Goal: Task Accomplishment & Management: Use online tool/utility

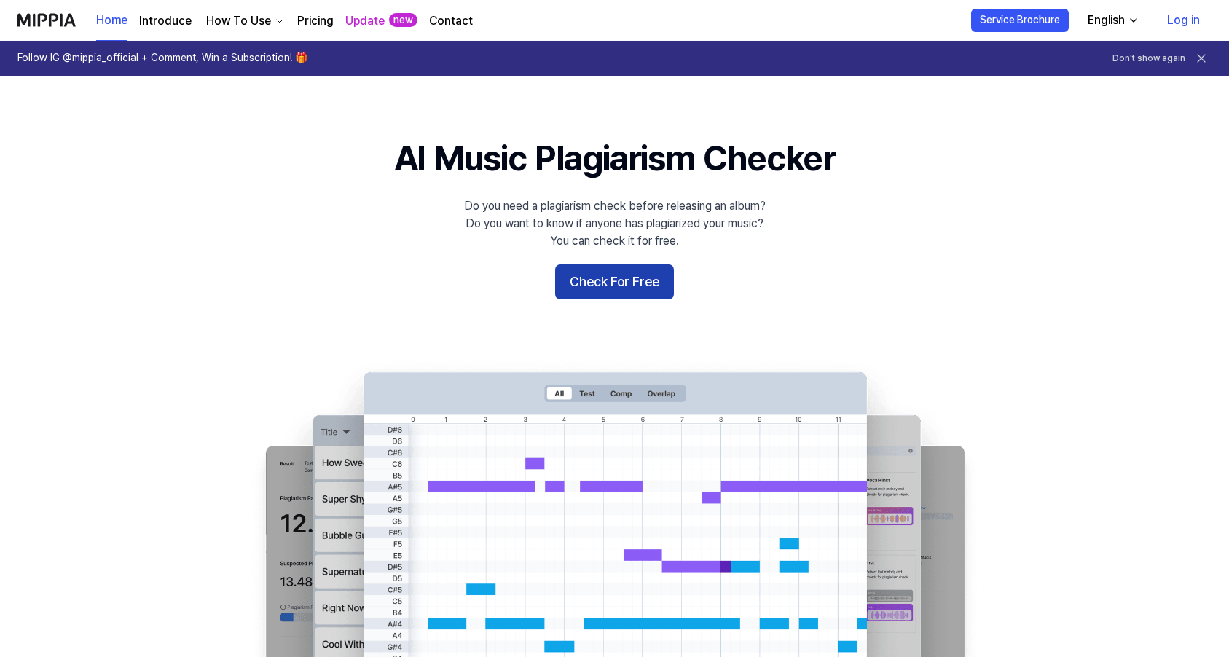
click at [620, 285] on button "Check For Free" at bounding box center [614, 281] width 119 height 35
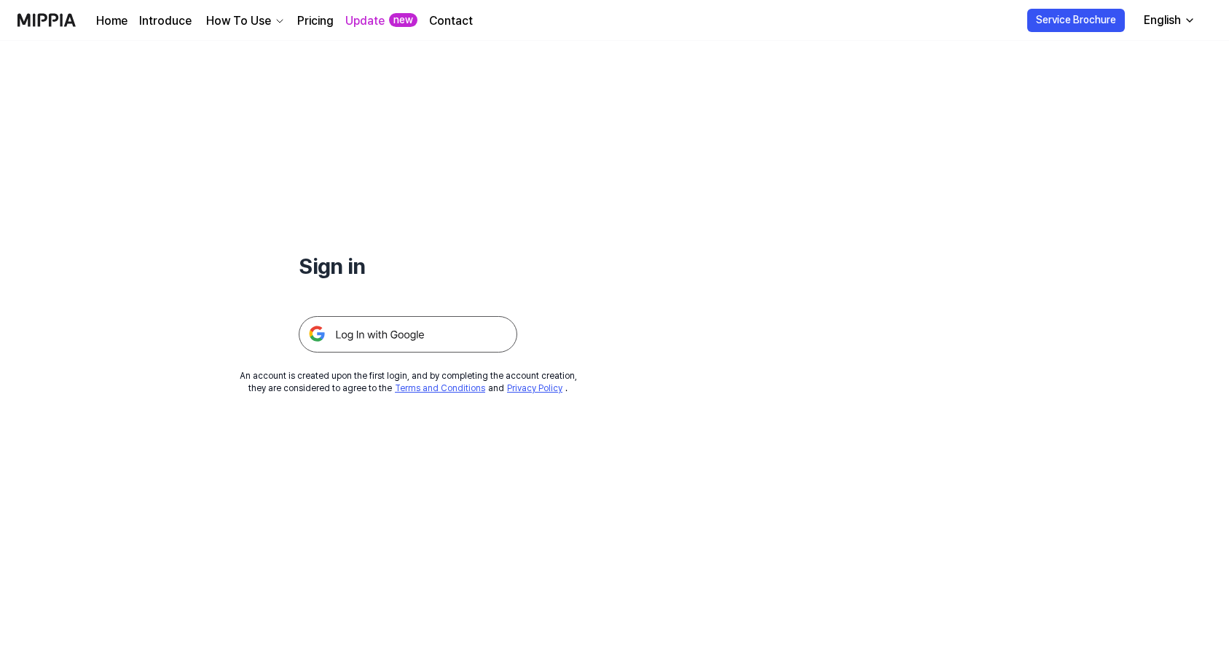
click at [307, 25] on link "Pricing" at bounding box center [315, 20] width 36 height 17
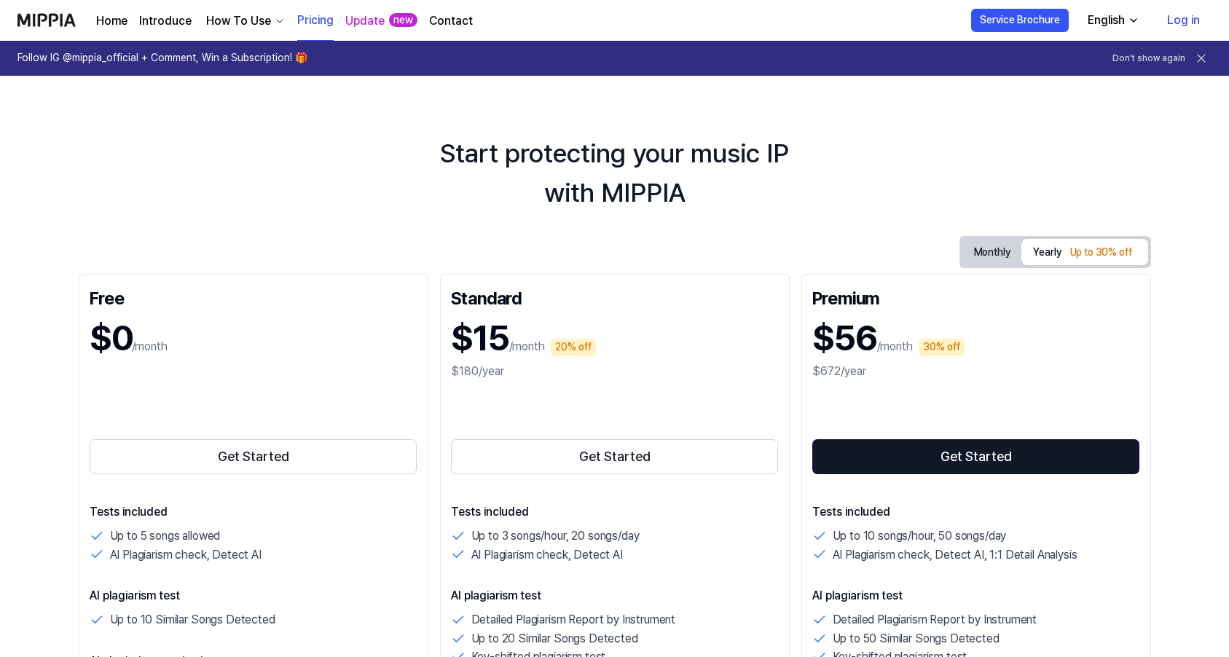
click at [253, 16] on div "How To Use" at bounding box center [238, 20] width 71 height 17
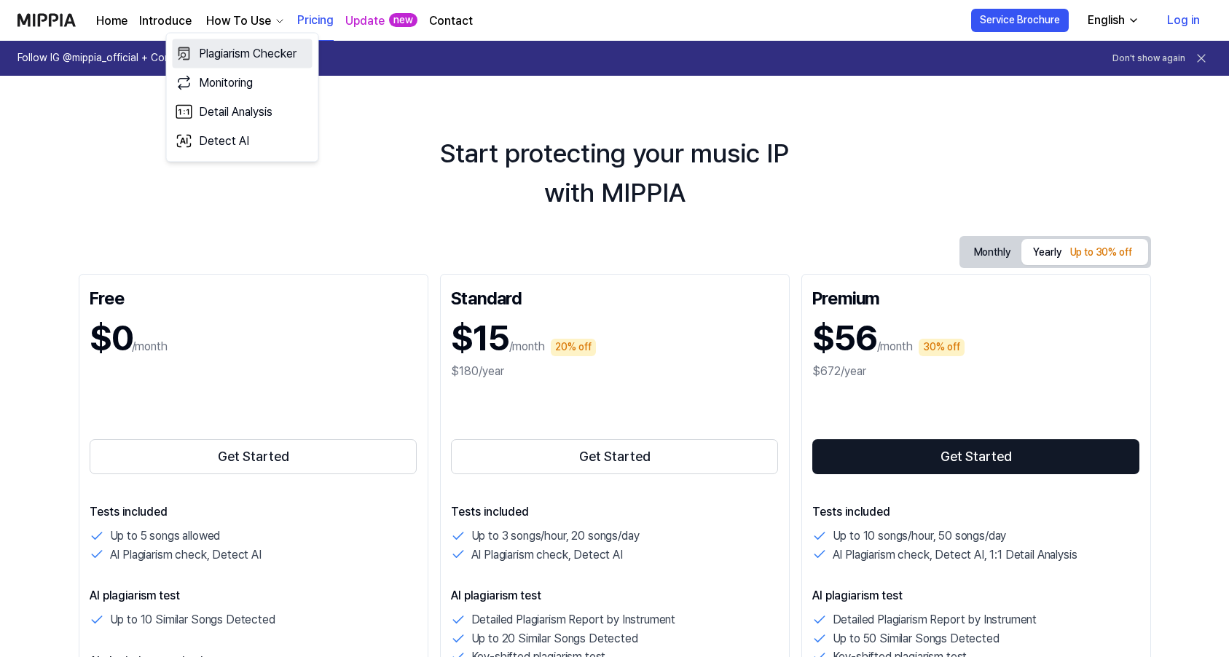
click at [243, 52] on link "Plagiarism Checker" at bounding box center [243, 53] width 140 height 29
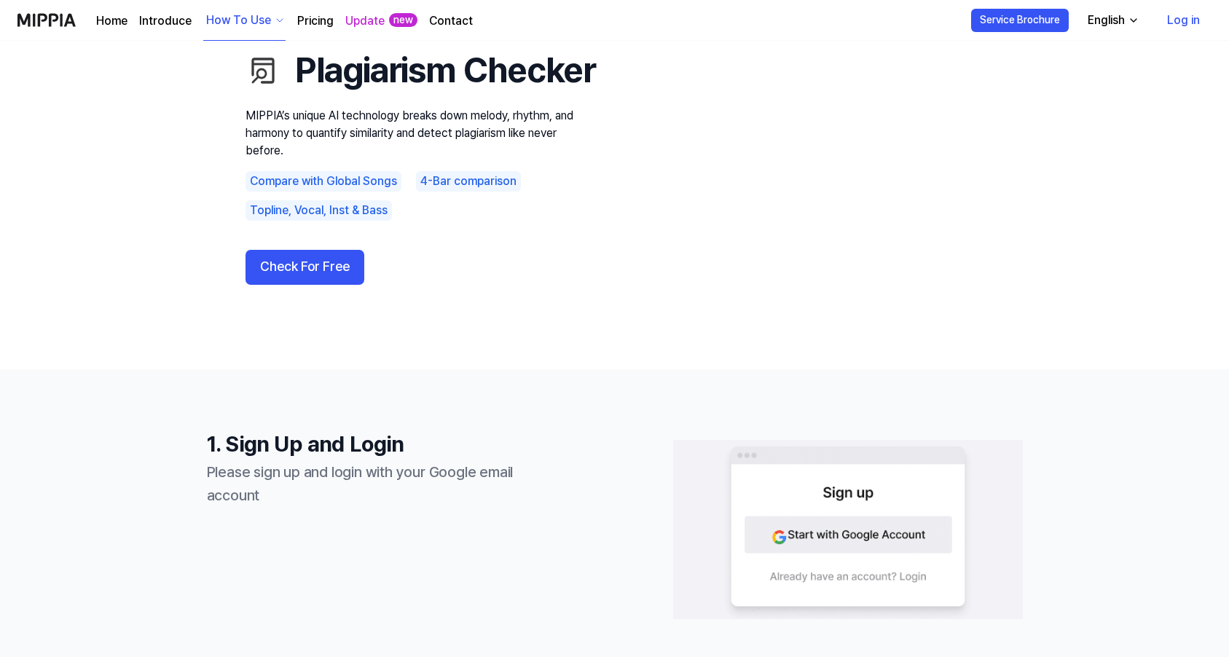
scroll to position [95, 0]
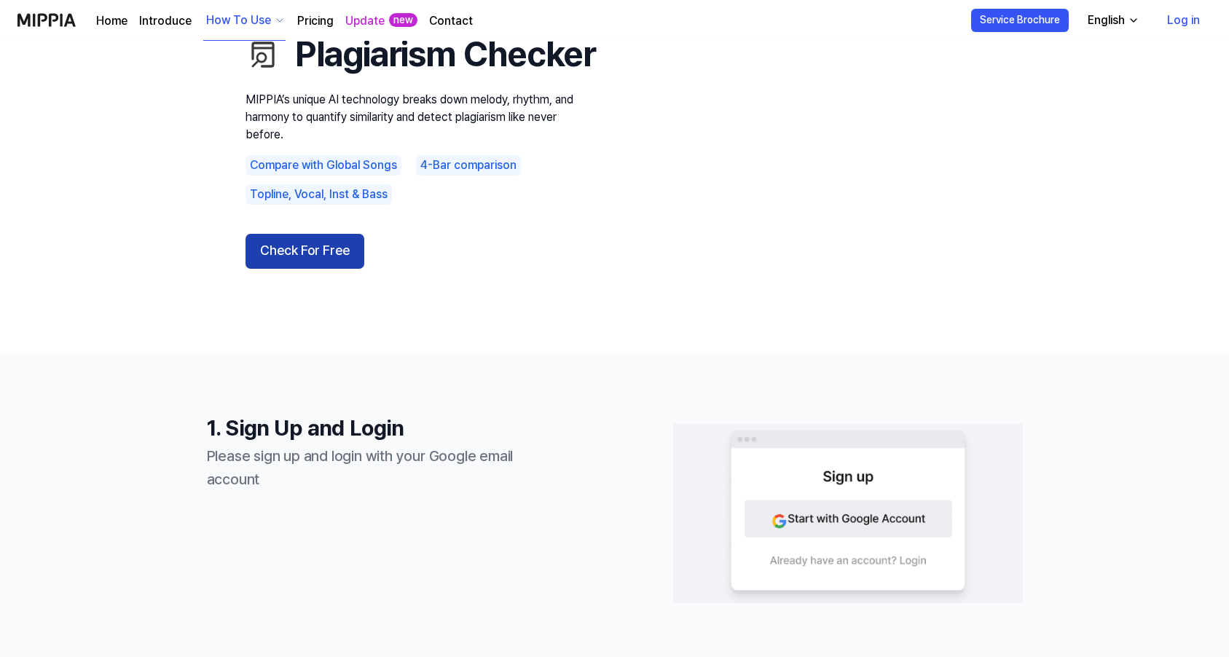
click at [267, 268] on button "Check For Free" at bounding box center [304, 251] width 119 height 35
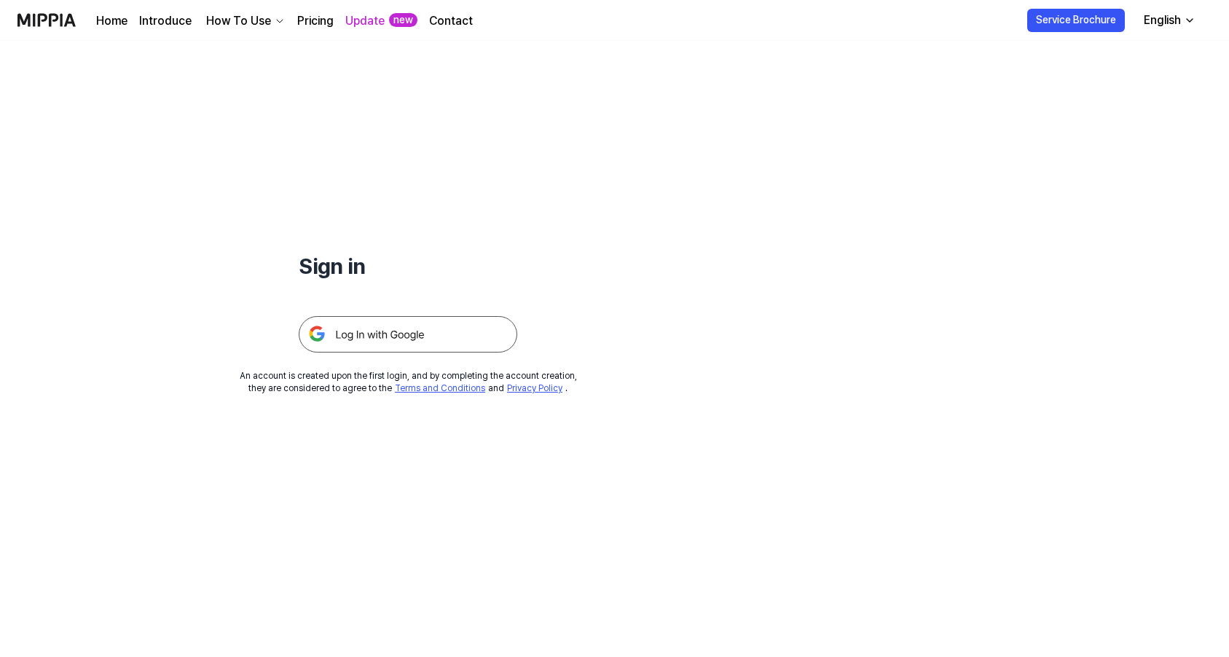
click at [374, 337] on img at bounding box center [408, 334] width 219 height 36
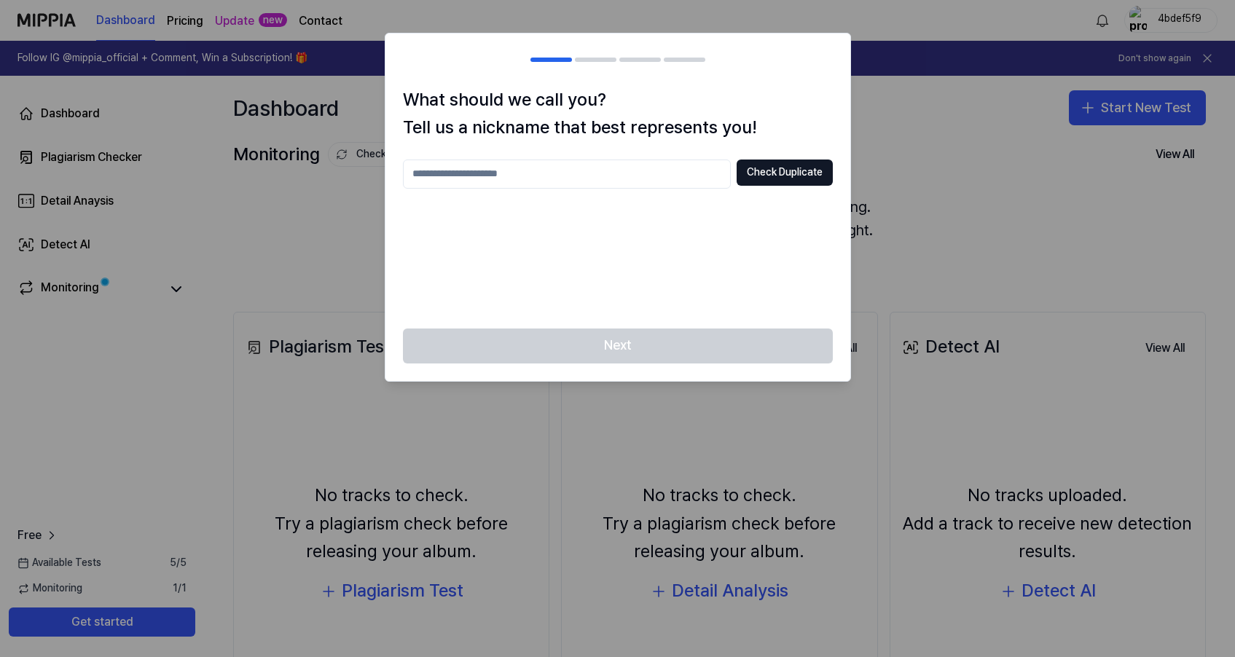
click at [484, 169] on input "text" at bounding box center [567, 174] width 328 height 29
click at [763, 178] on button "Check Duplicate" at bounding box center [784, 173] width 96 height 26
click at [471, 178] on input "***" at bounding box center [567, 174] width 328 height 29
type input "******"
click at [772, 177] on button "Check Duplicate" at bounding box center [784, 173] width 96 height 26
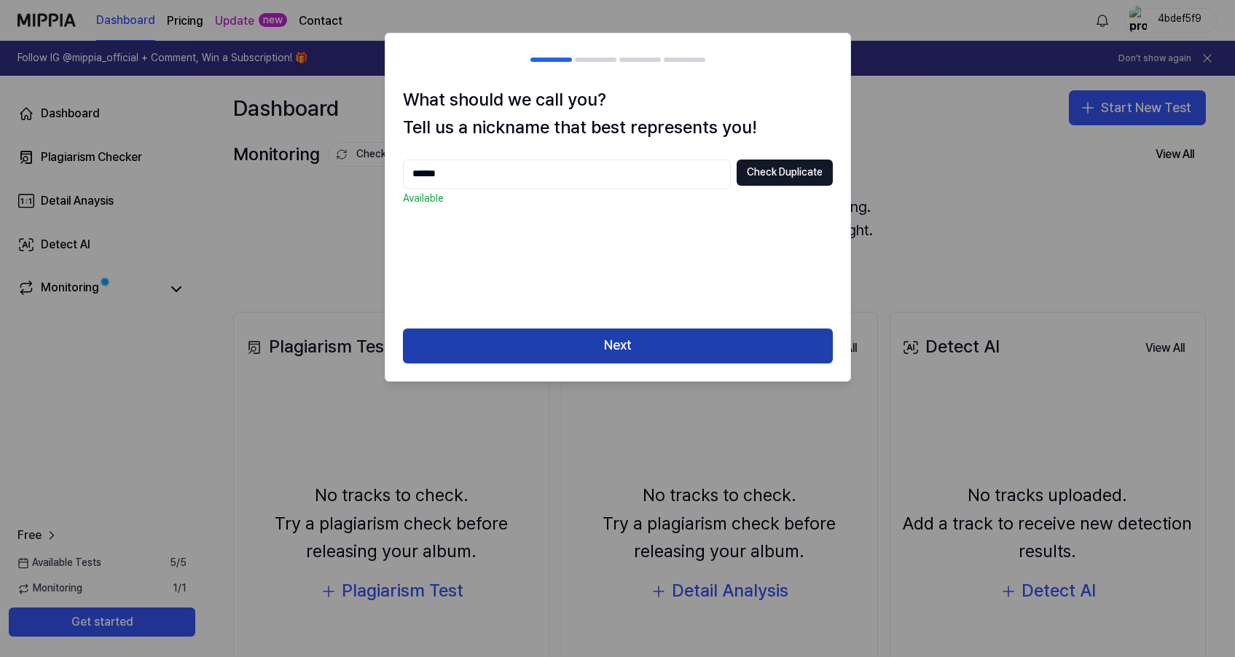
click at [634, 335] on button "Next" at bounding box center [618, 346] width 430 height 35
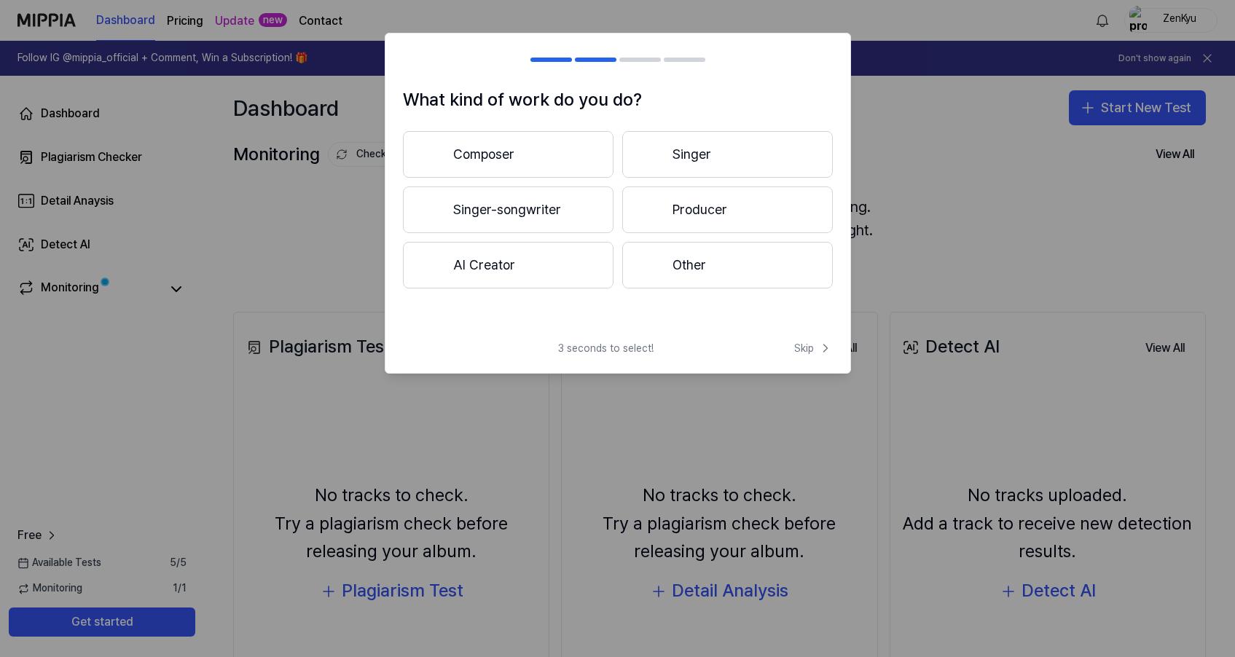
click at [699, 211] on button "Producer" at bounding box center [727, 209] width 211 height 47
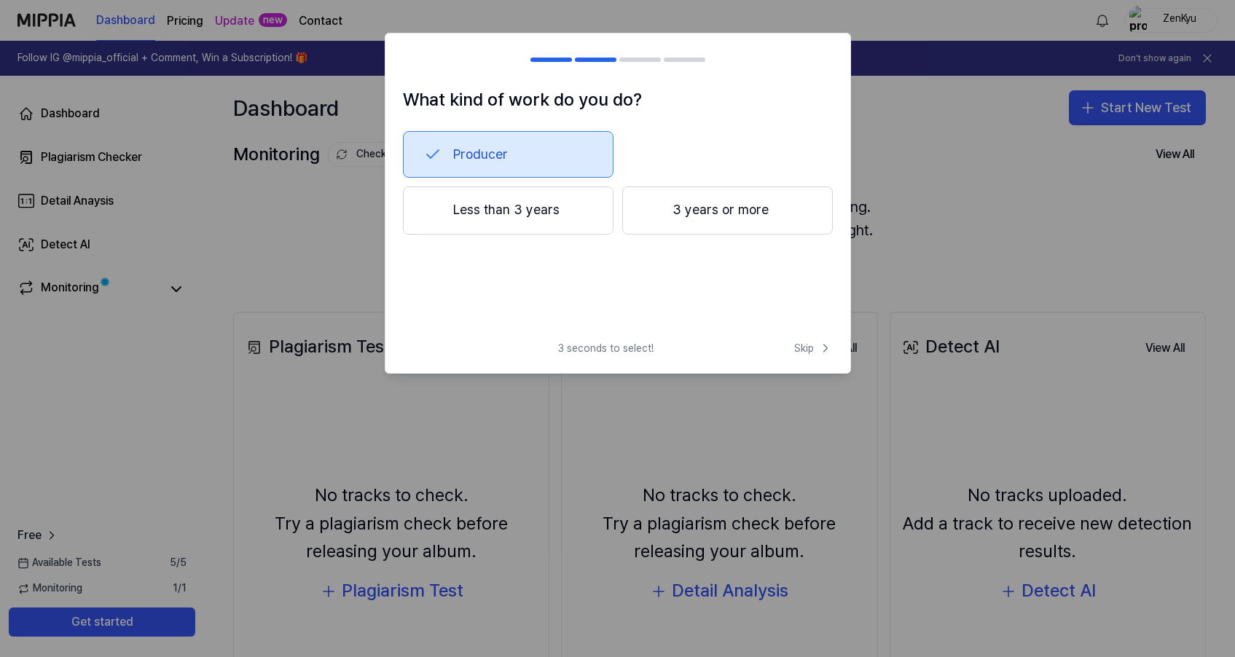
click at [535, 212] on button "Less than 3 years" at bounding box center [508, 210] width 211 height 48
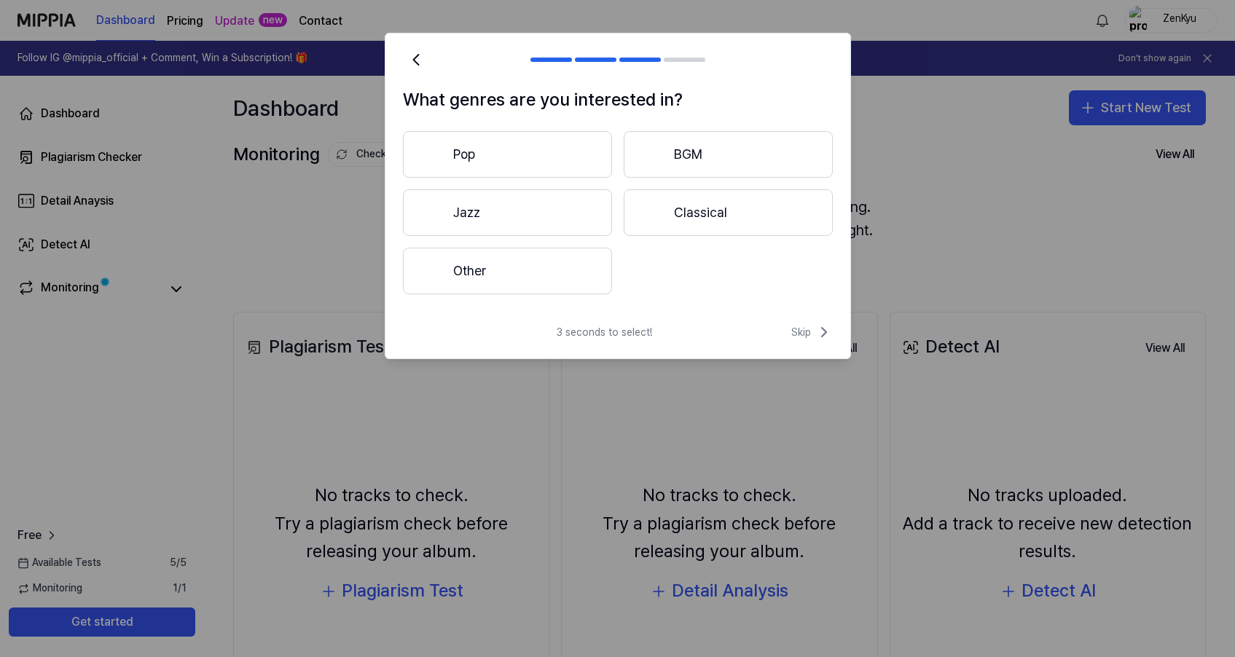
click at [514, 283] on button "Other" at bounding box center [507, 271] width 209 height 47
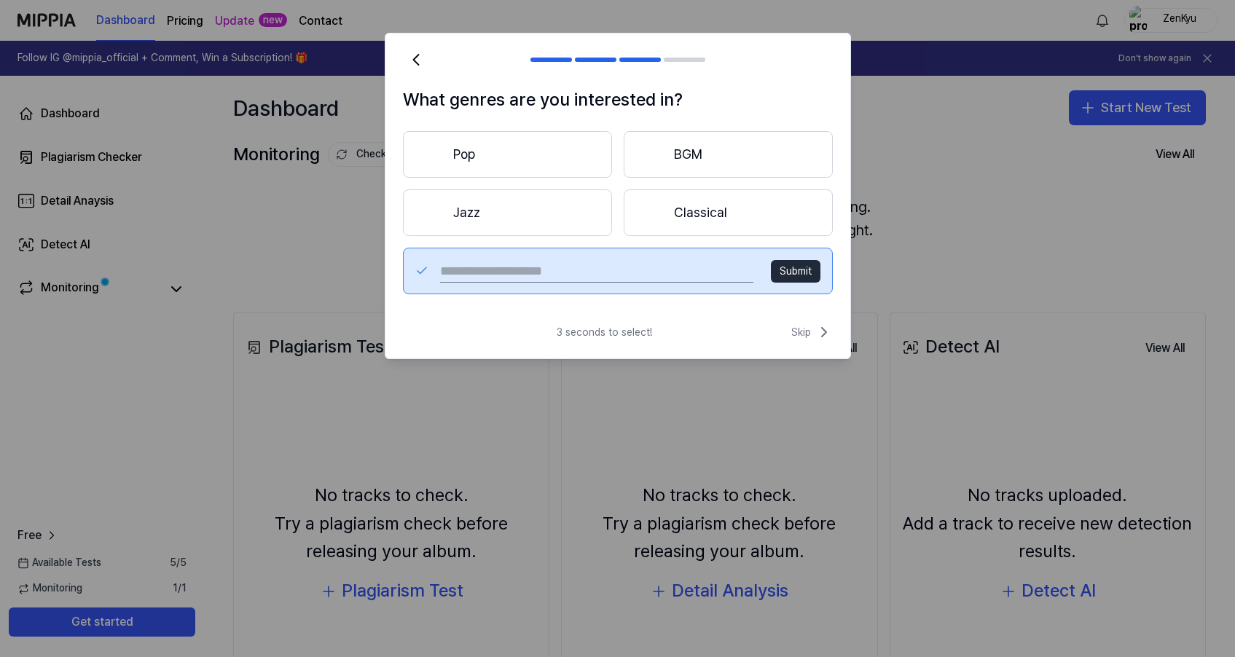
click at [798, 323] on div "What genres are you interested in? Pop BGM Jazz Classical Submit 3 seconds to s…" at bounding box center [618, 196] width 466 height 326
click at [798, 330] on span "Skip" at bounding box center [812, 331] width 42 height 17
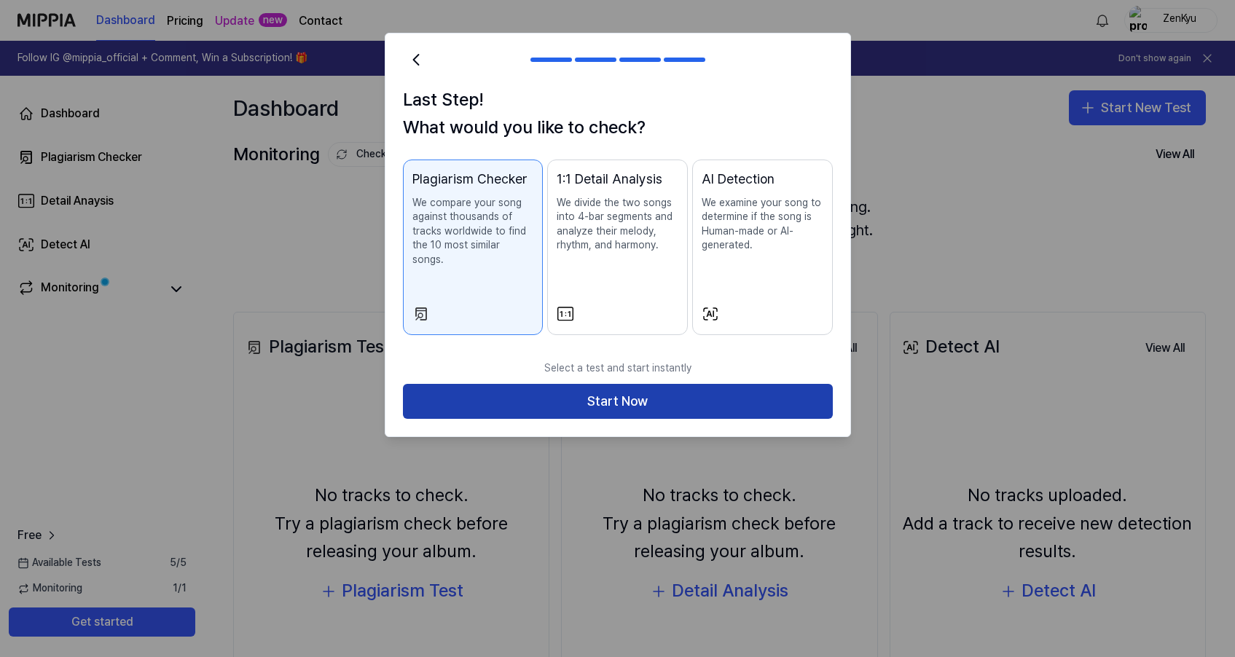
click at [649, 389] on button "Start Now" at bounding box center [618, 401] width 430 height 35
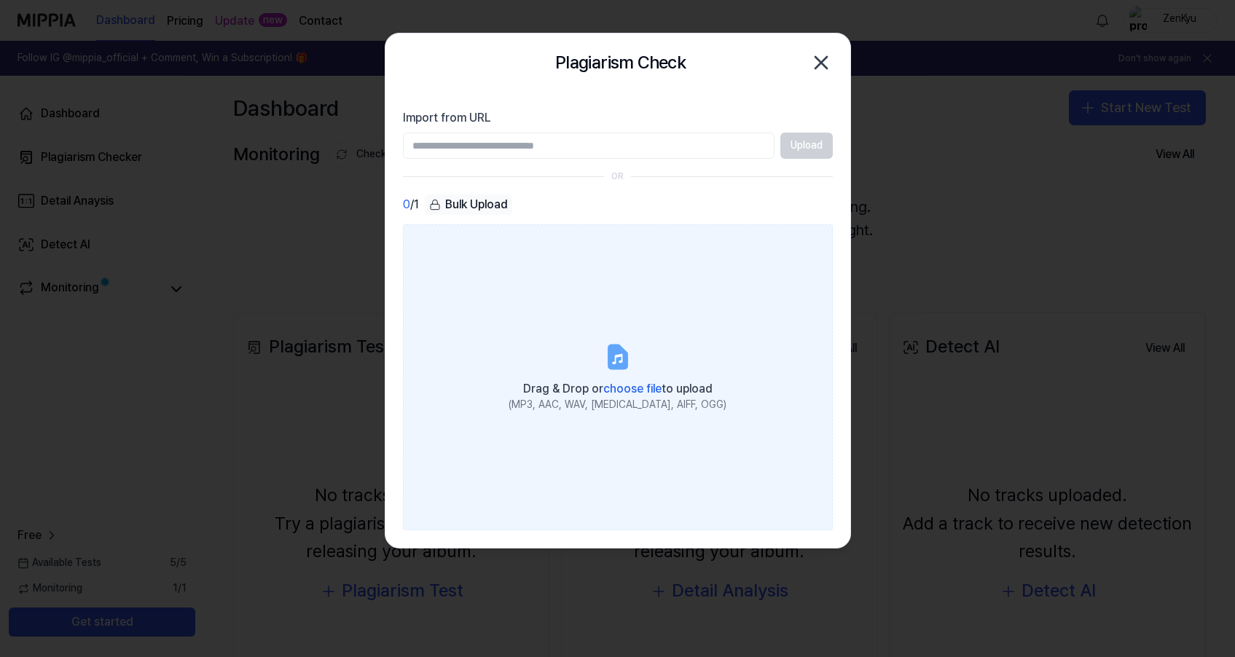
click at [642, 389] on span "choose file" at bounding box center [632, 389] width 58 height 14
click at [0, 0] on input "Drag & Drop or choose file to upload (MP3, AAC, WAV, [MEDICAL_DATA], AIFF, OGG)" at bounding box center [0, 0] width 0 height 0
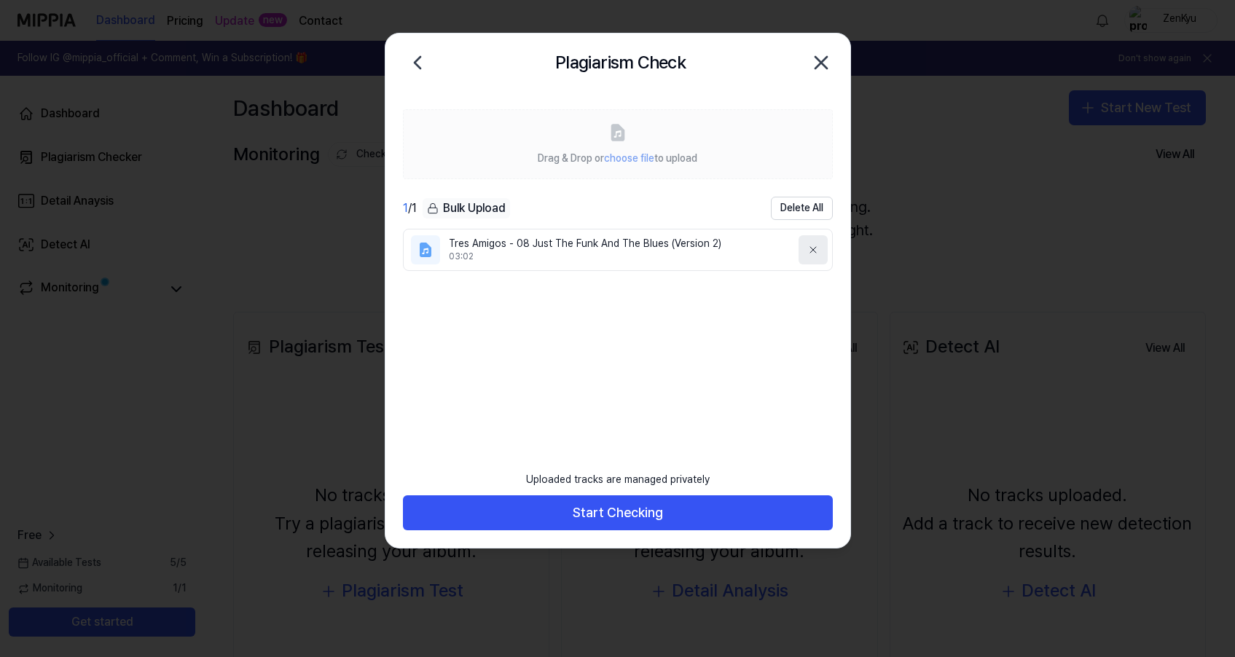
click at [815, 251] on icon at bounding box center [813, 250] width 12 height 12
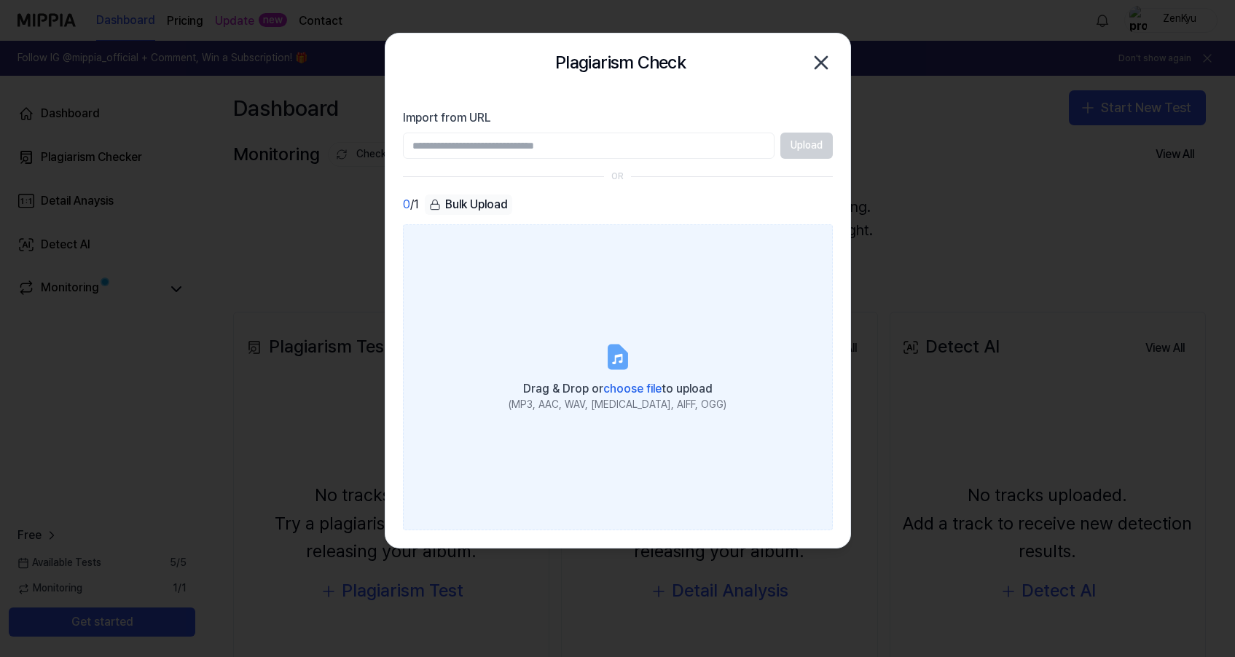
click at [621, 391] on span "choose file" at bounding box center [632, 389] width 58 height 14
click at [0, 0] on input "Drag & Drop or choose file to upload (MP3, AAC, WAV, [MEDICAL_DATA], AIFF, OGG)" at bounding box center [0, 0] width 0 height 0
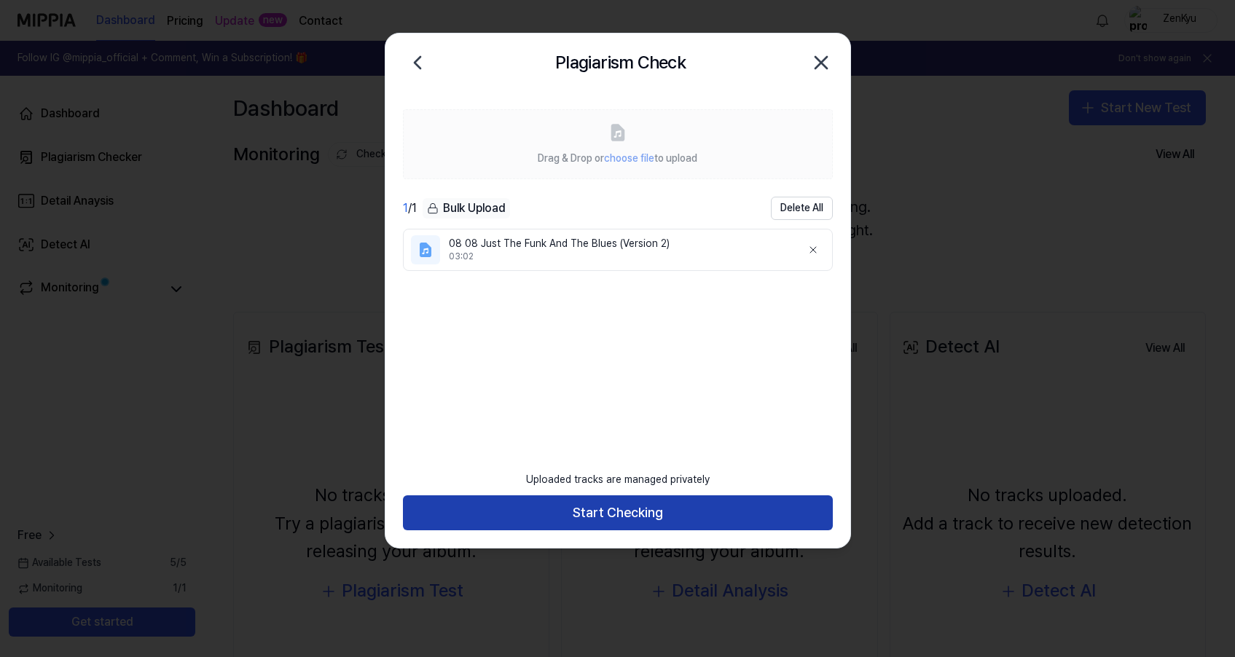
click at [676, 515] on button "Start Checking" at bounding box center [618, 512] width 430 height 35
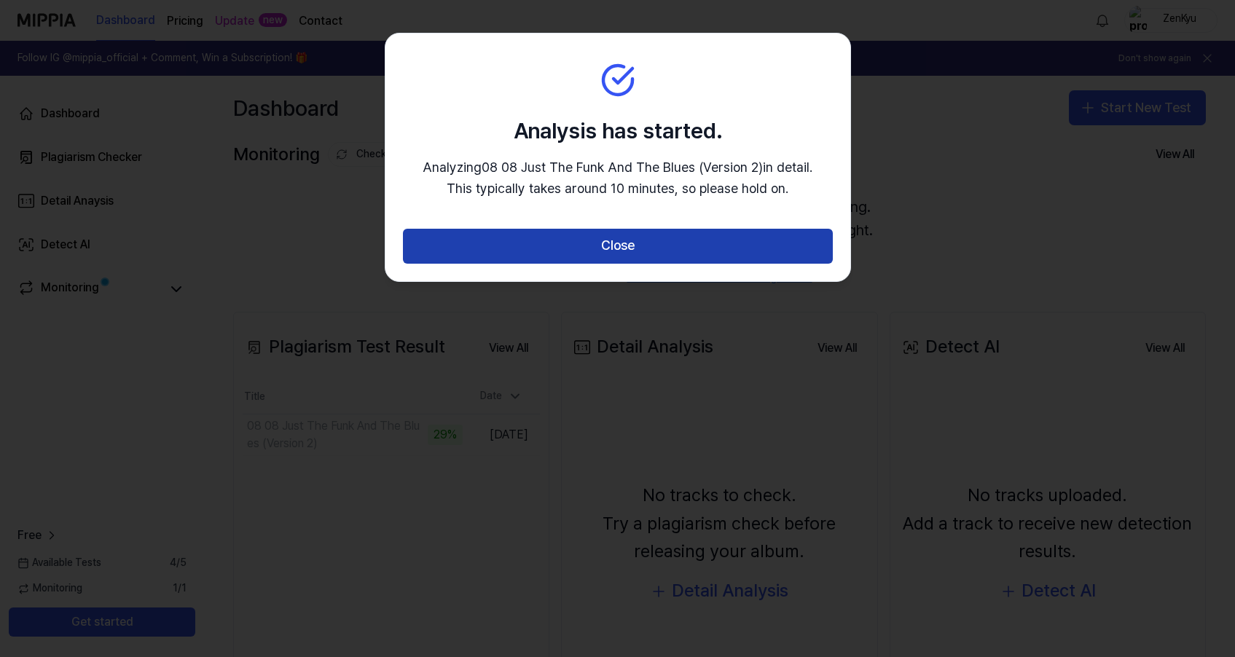
click at [645, 237] on button "Close" at bounding box center [618, 246] width 430 height 35
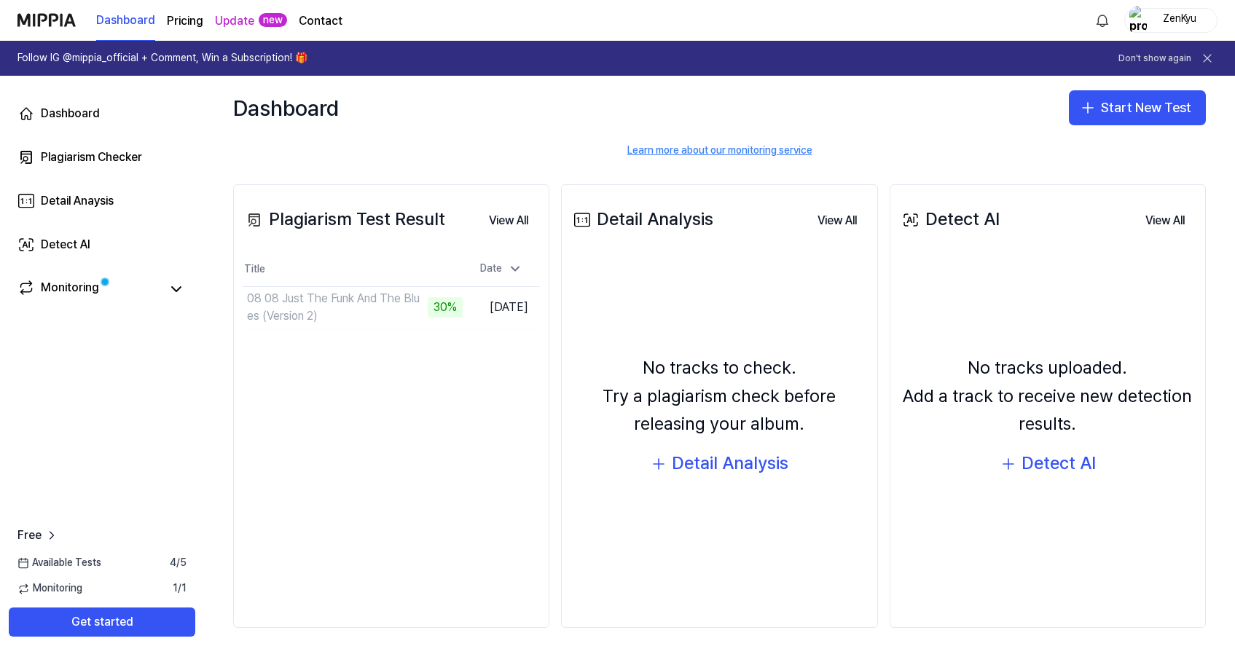
scroll to position [127, 0]
click at [502, 264] on div "Date" at bounding box center [501, 269] width 54 height 23
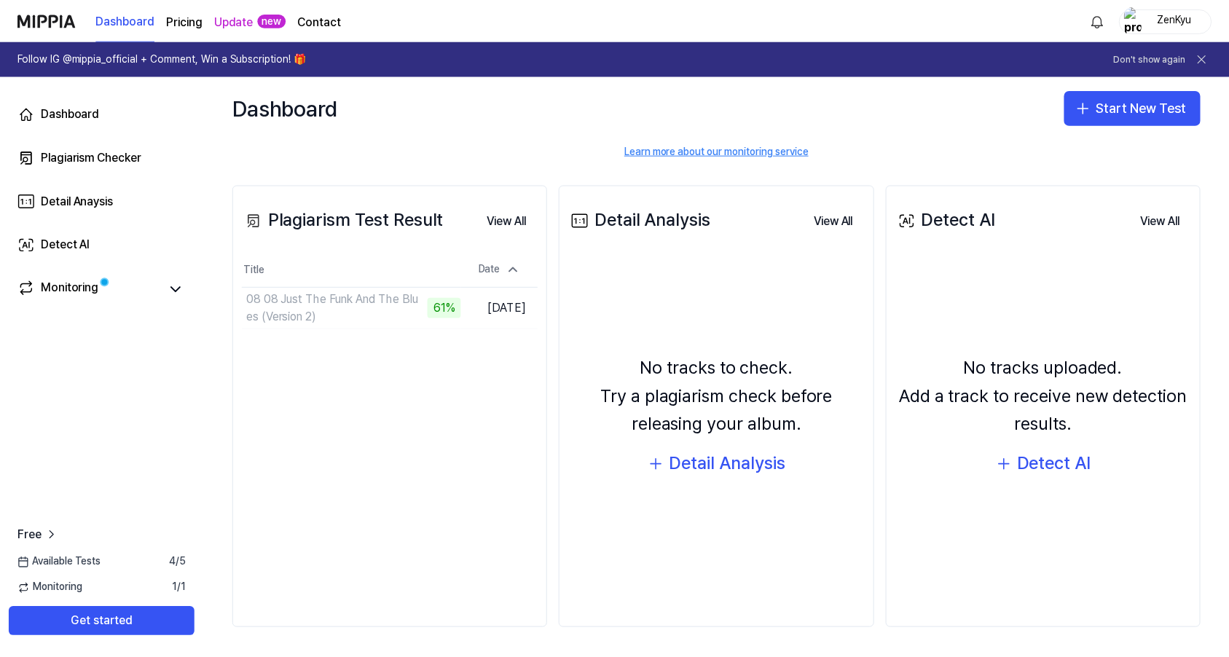
scroll to position [0, 0]
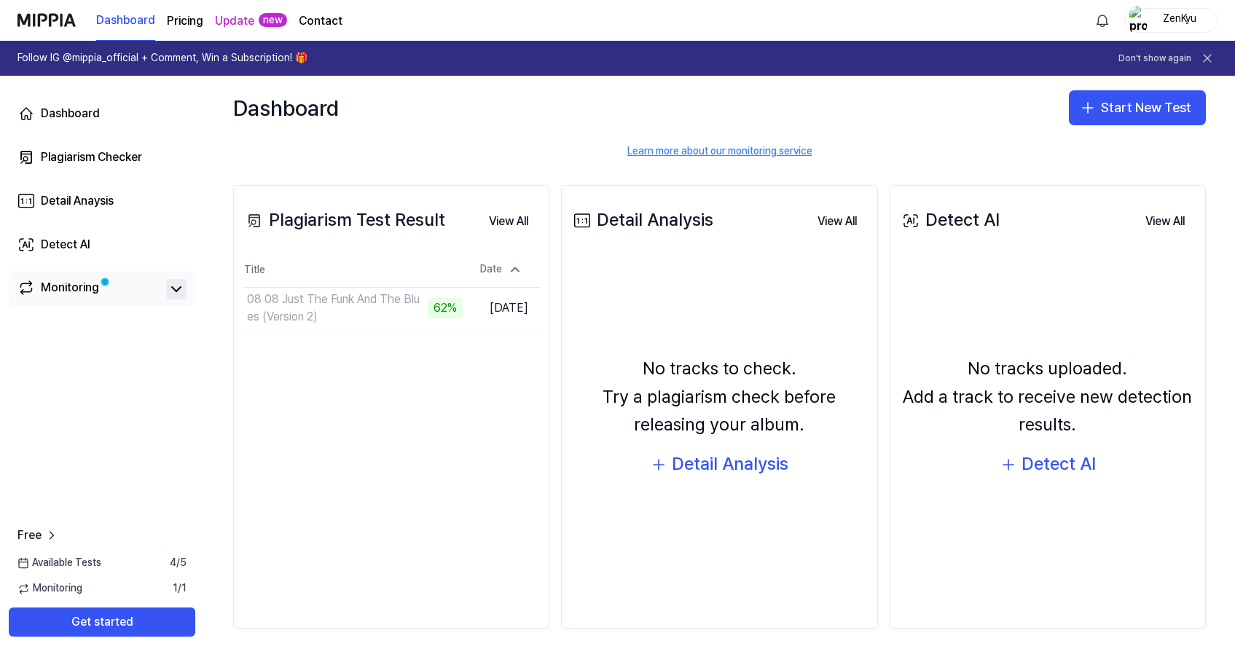
click at [173, 288] on icon at bounding box center [176, 289] width 9 height 4
click at [395, 307] on button "Go to Results" at bounding box center [424, 307] width 78 height 23
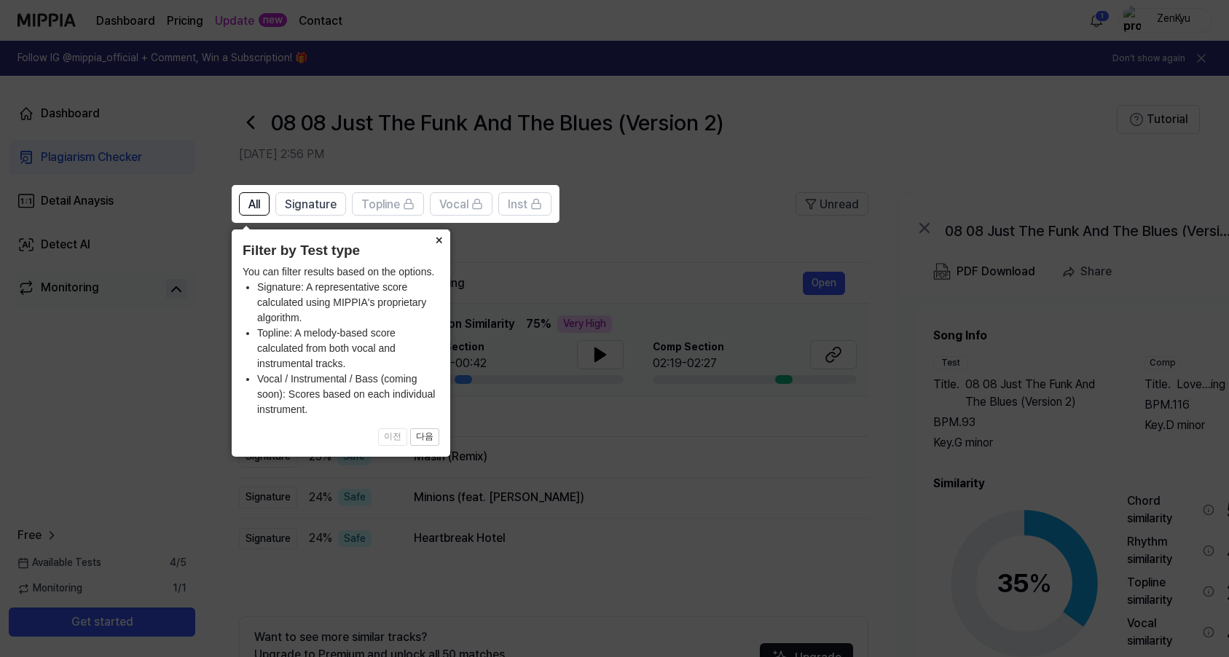
click at [440, 242] on button "×" at bounding box center [438, 239] width 23 height 20
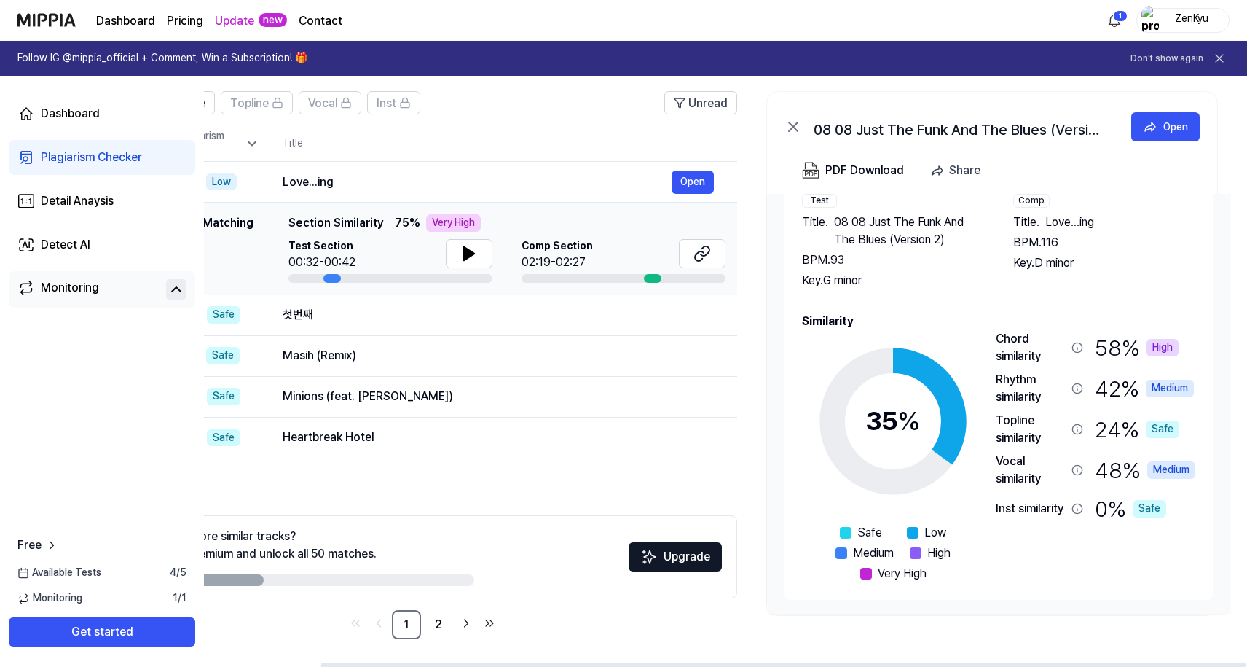
scroll to position [0, 131]
click at [464, 255] on icon at bounding box center [469, 253] width 10 height 13
click at [694, 179] on button "Open" at bounding box center [693, 181] width 42 height 23
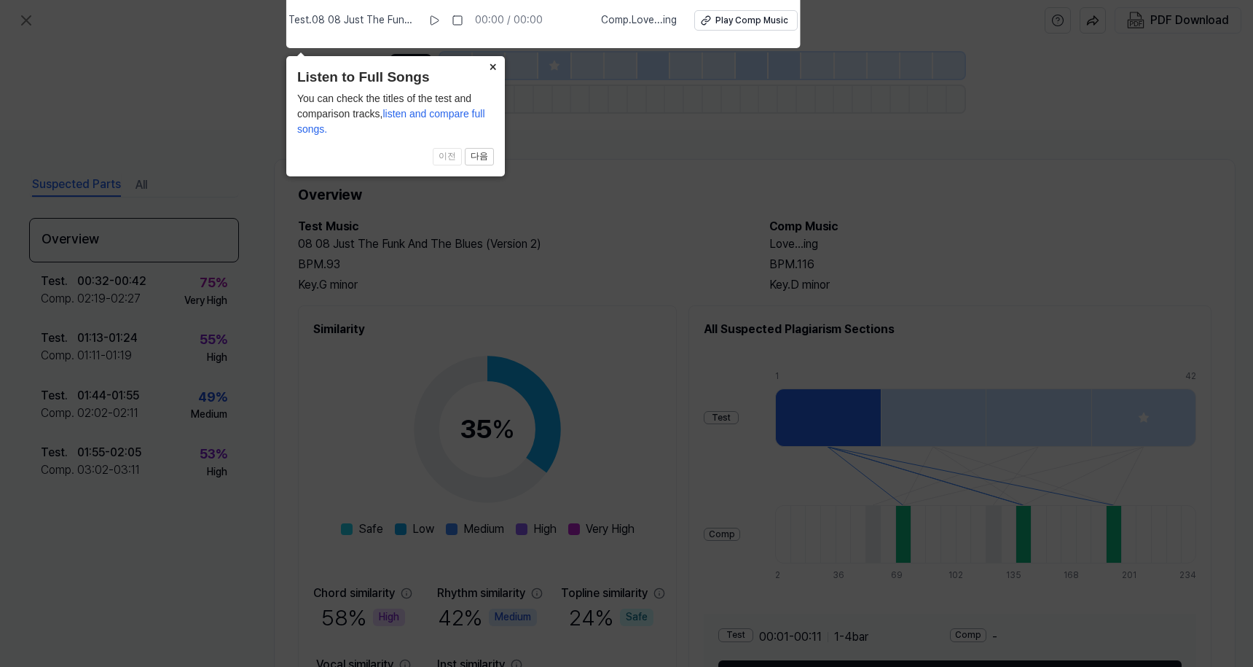
click at [491, 64] on button "×" at bounding box center [492, 66] width 23 height 20
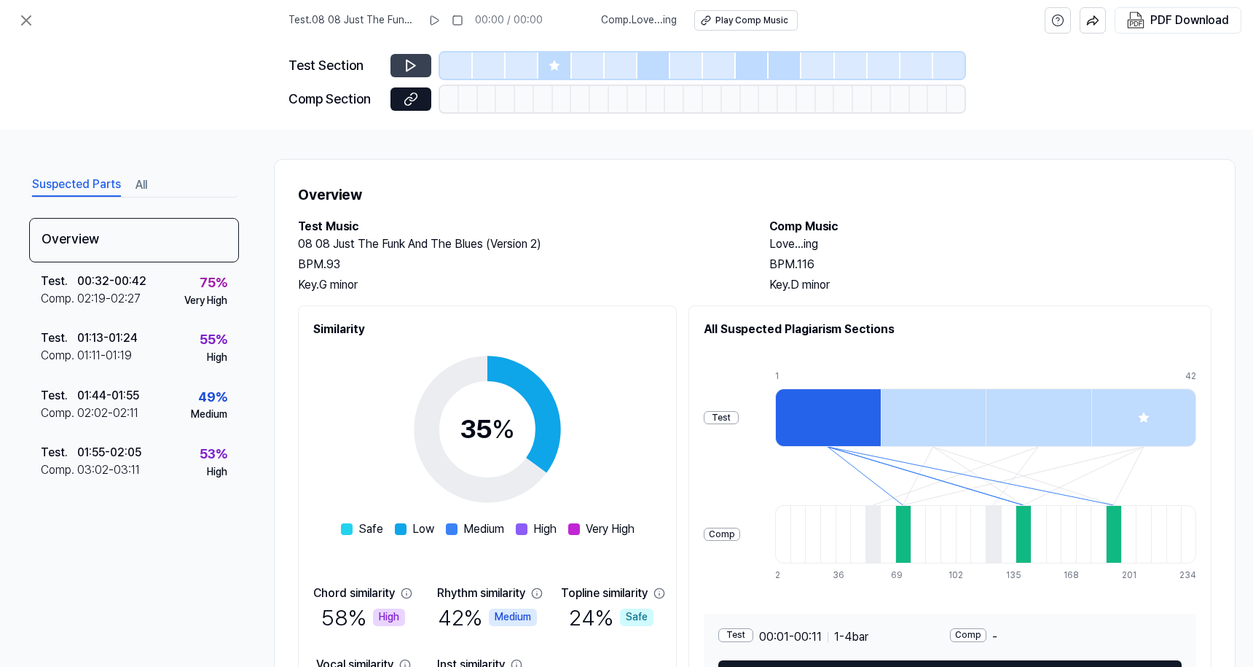
click at [414, 63] on icon at bounding box center [411, 65] width 15 height 15
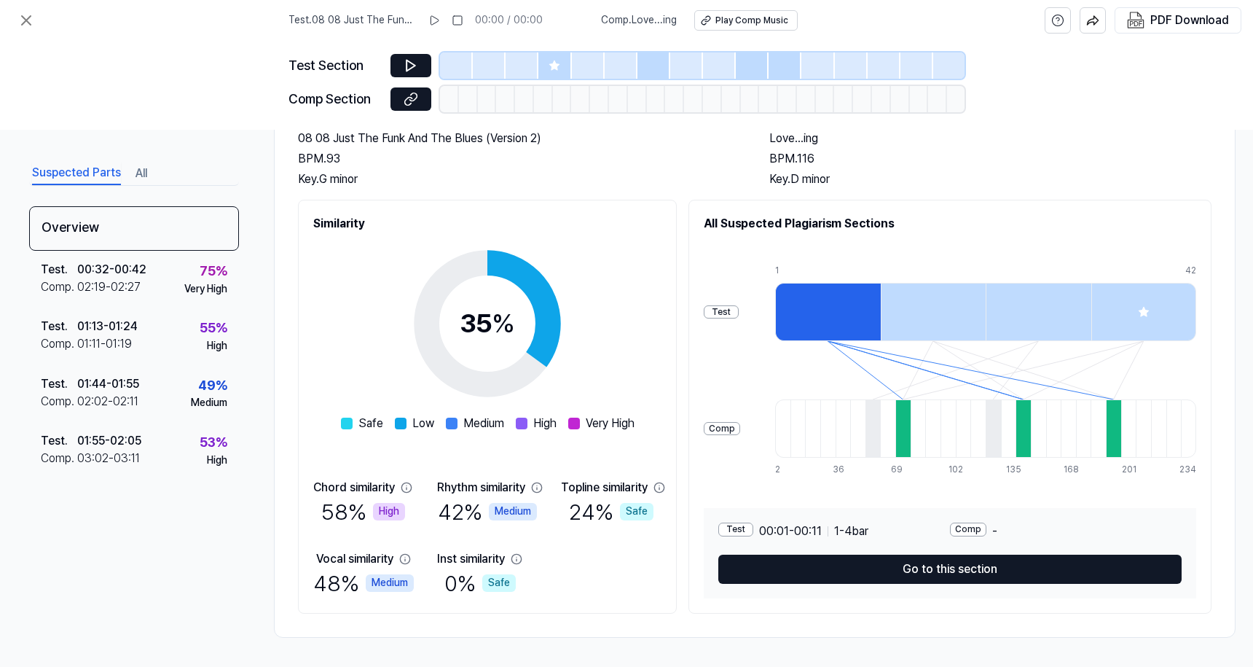
scroll to position [106, 0]
click at [87, 235] on div "Overview" at bounding box center [134, 228] width 210 height 44
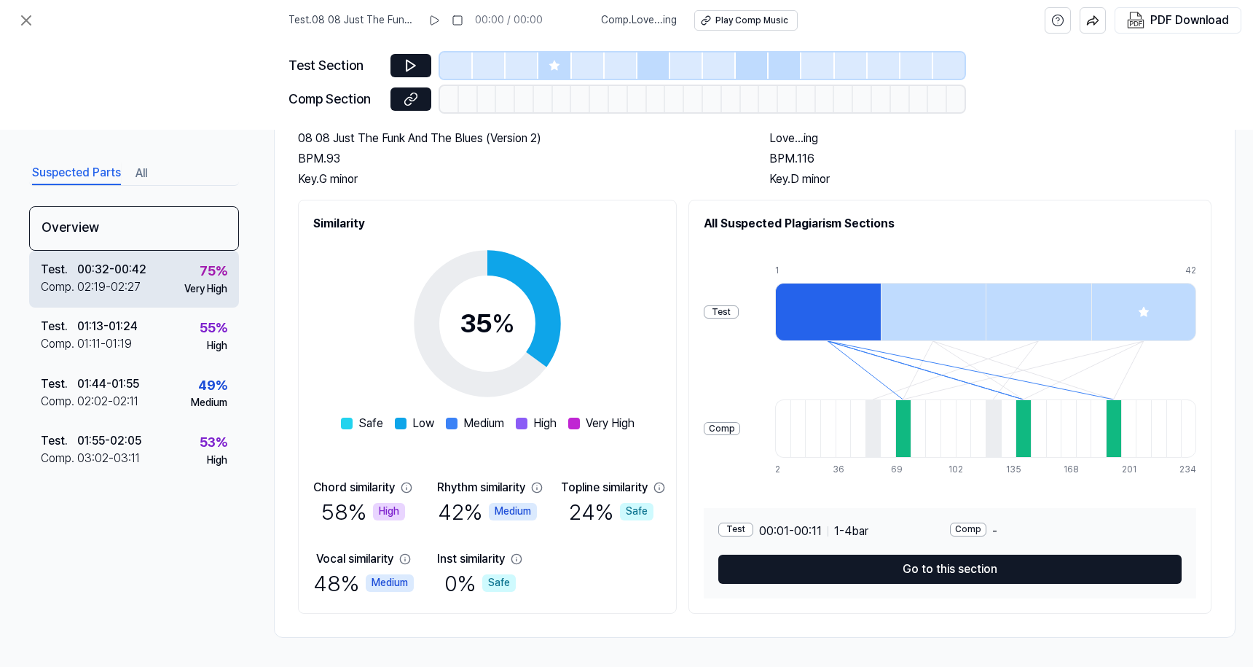
click at [117, 287] on div "02:19 - 02:27" at bounding box center [108, 286] width 63 height 17
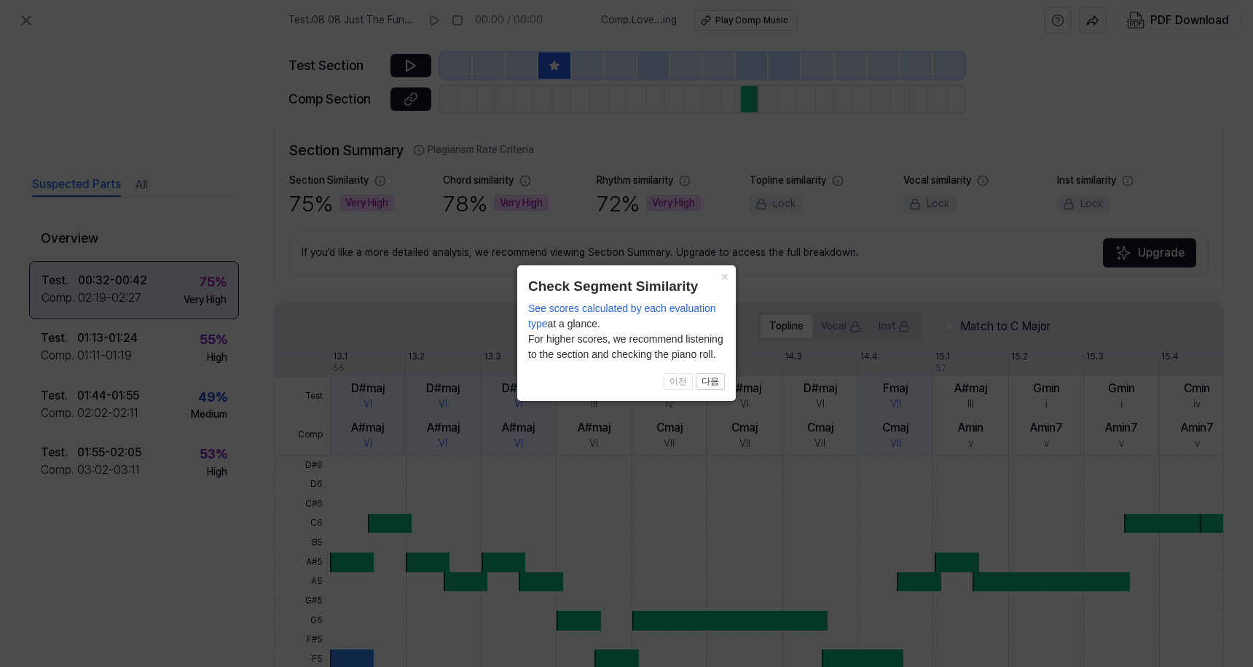
scroll to position [83, 0]
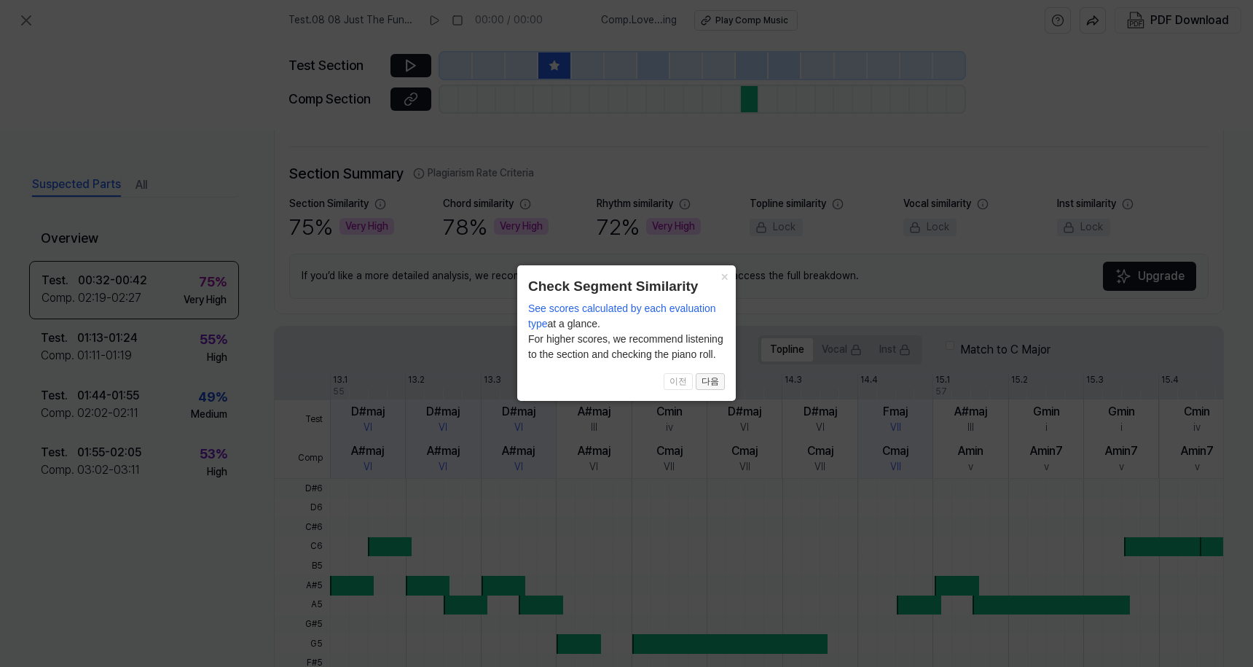
click at [707, 382] on button "다음" at bounding box center [710, 381] width 29 height 17
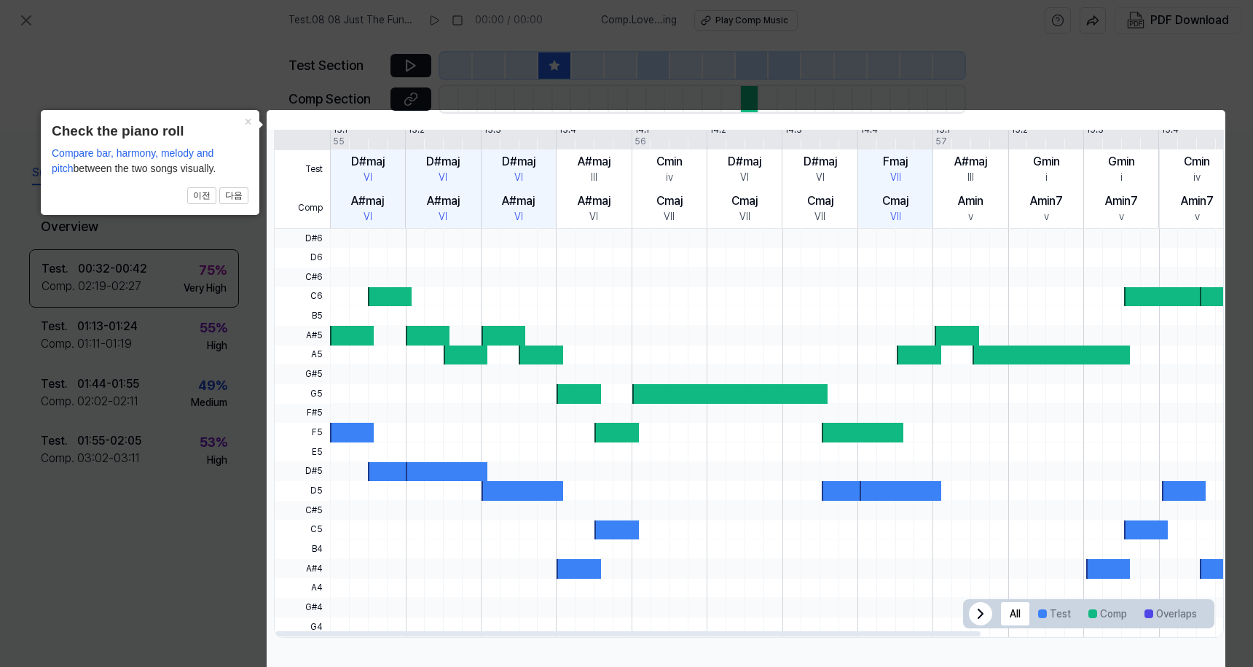
scroll to position [332, 0]
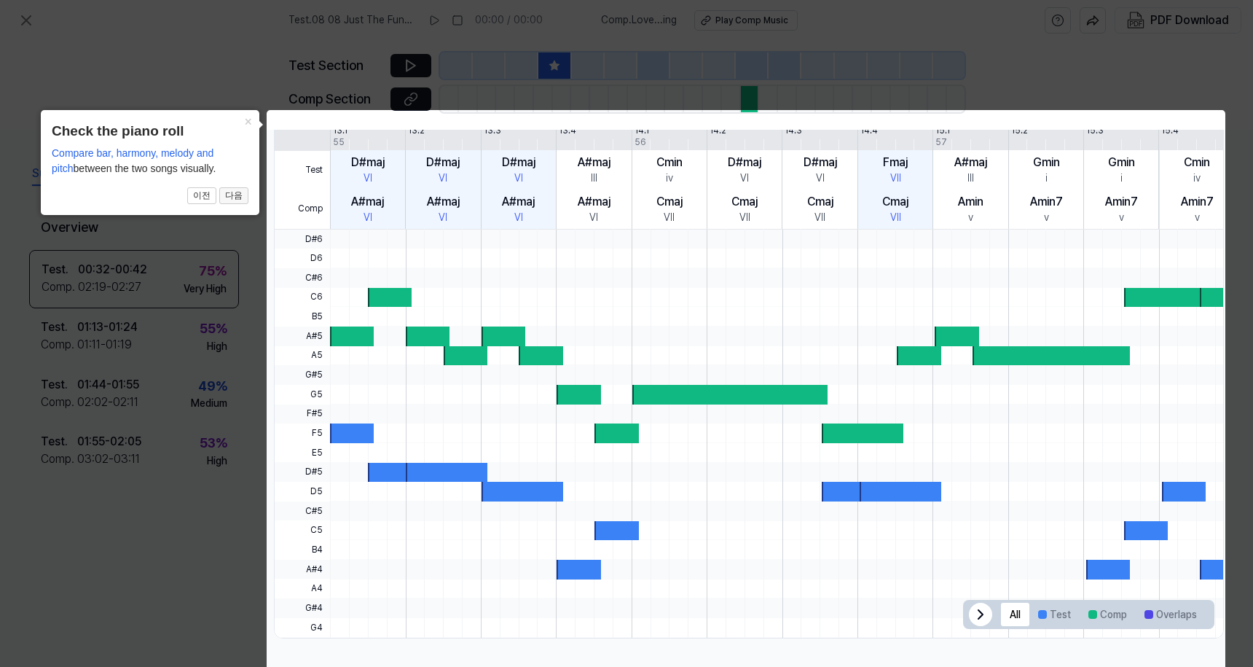
click at [232, 190] on button "다음" at bounding box center [233, 195] width 29 height 17
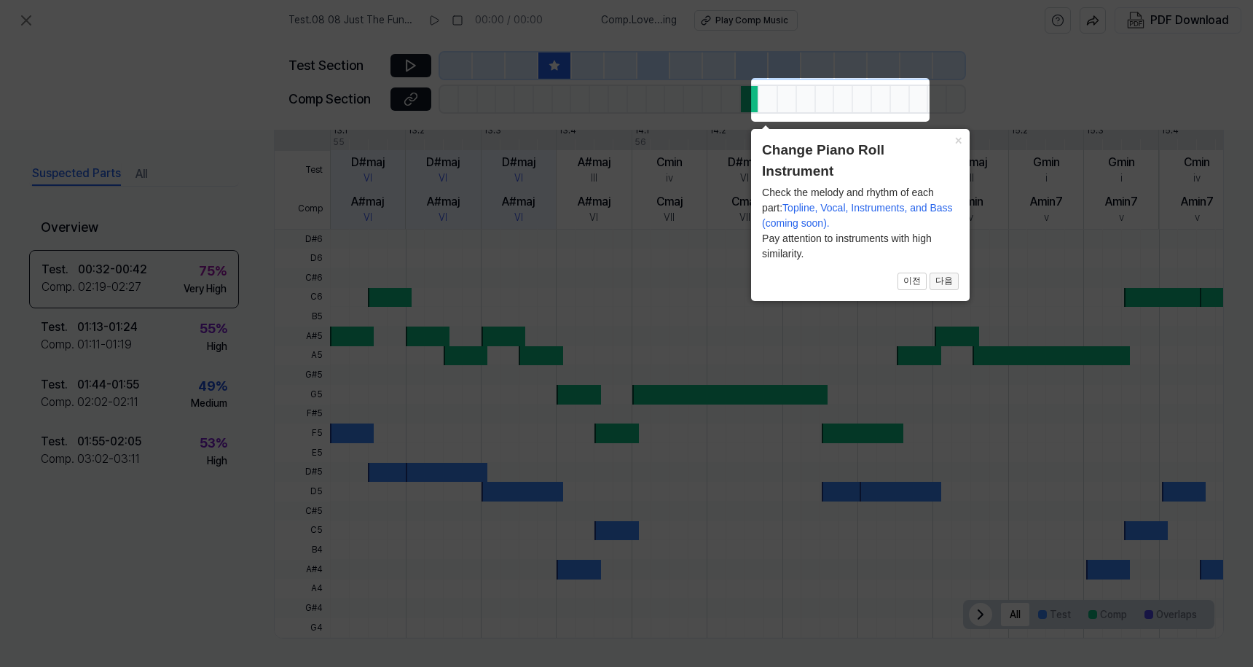
click at [943, 278] on button "다음" at bounding box center [943, 280] width 29 height 17
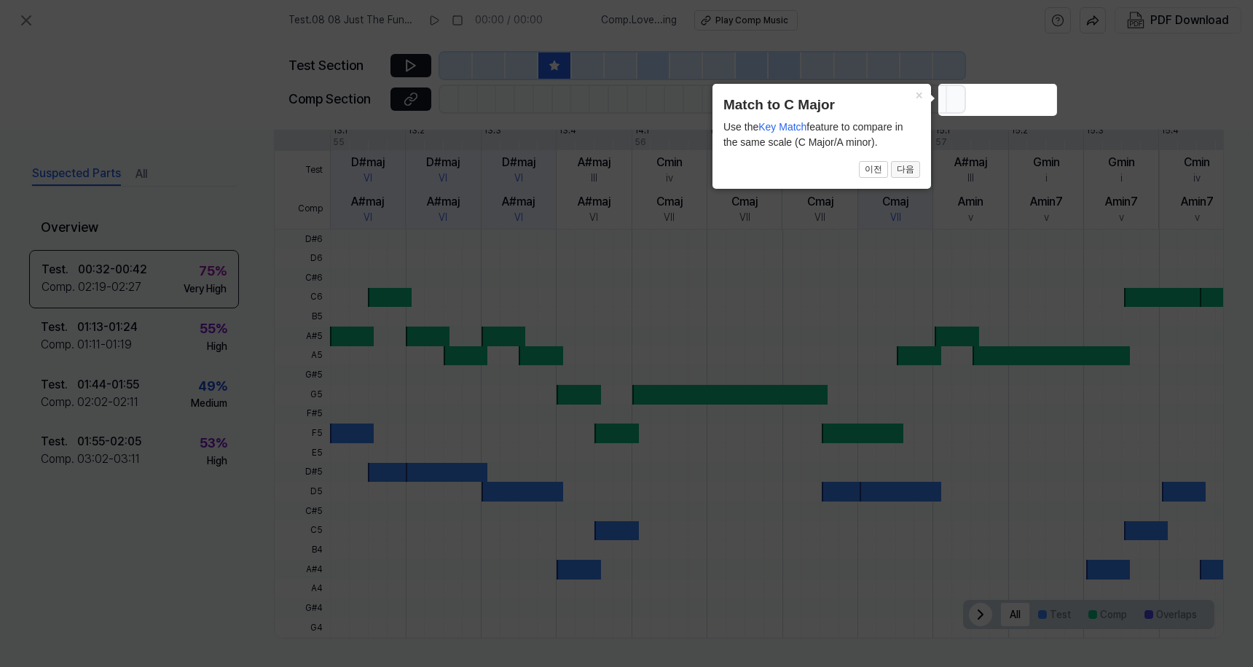
click at [909, 170] on button "다음" at bounding box center [905, 169] width 29 height 17
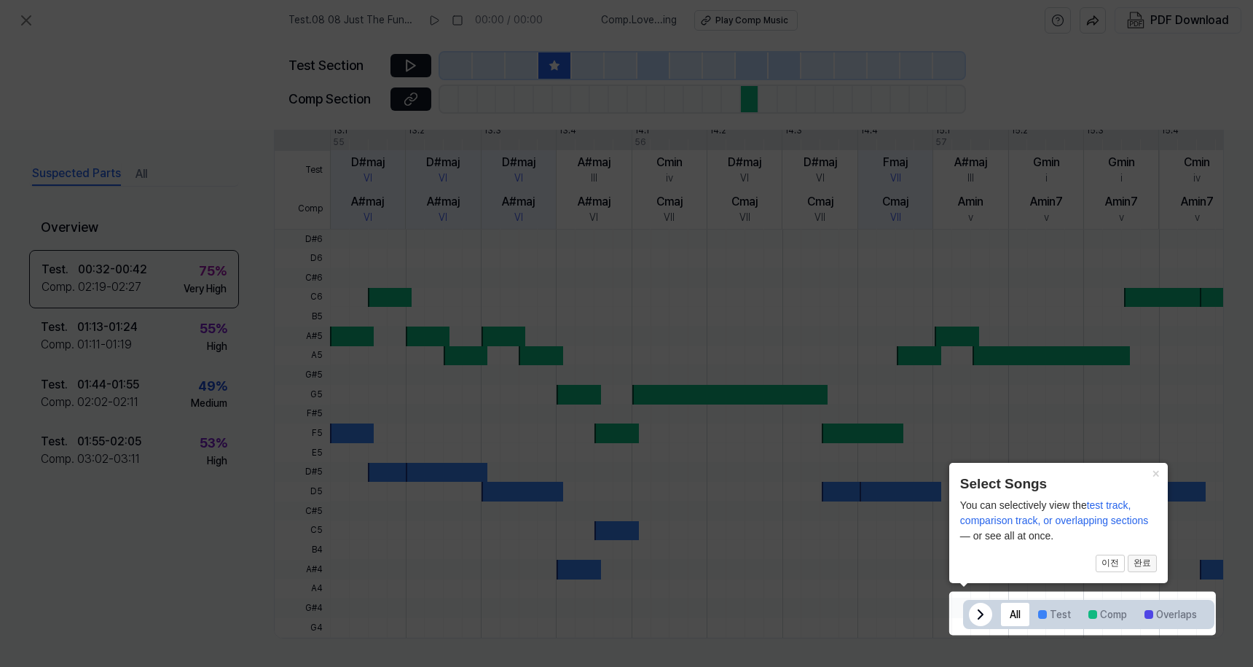
click at [1139, 565] on button "완료" at bounding box center [1142, 562] width 29 height 17
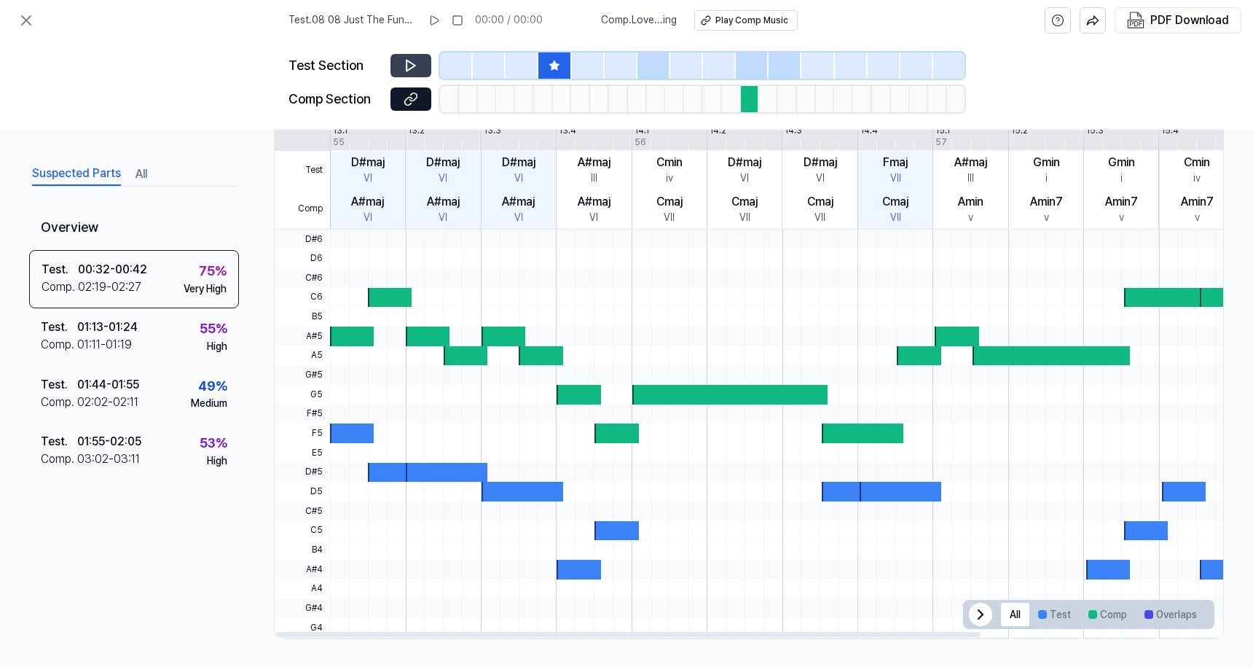
click at [406, 70] on icon at bounding box center [411, 65] width 15 height 15
click at [443, 340] on div at bounding box center [428, 336] width 44 height 20
drag, startPoint x: 439, startPoint y: 336, endPoint x: 495, endPoint y: 337, distance: 56.1
click at [496, 229] on div at bounding box center [931, 229] width 1203 height 0
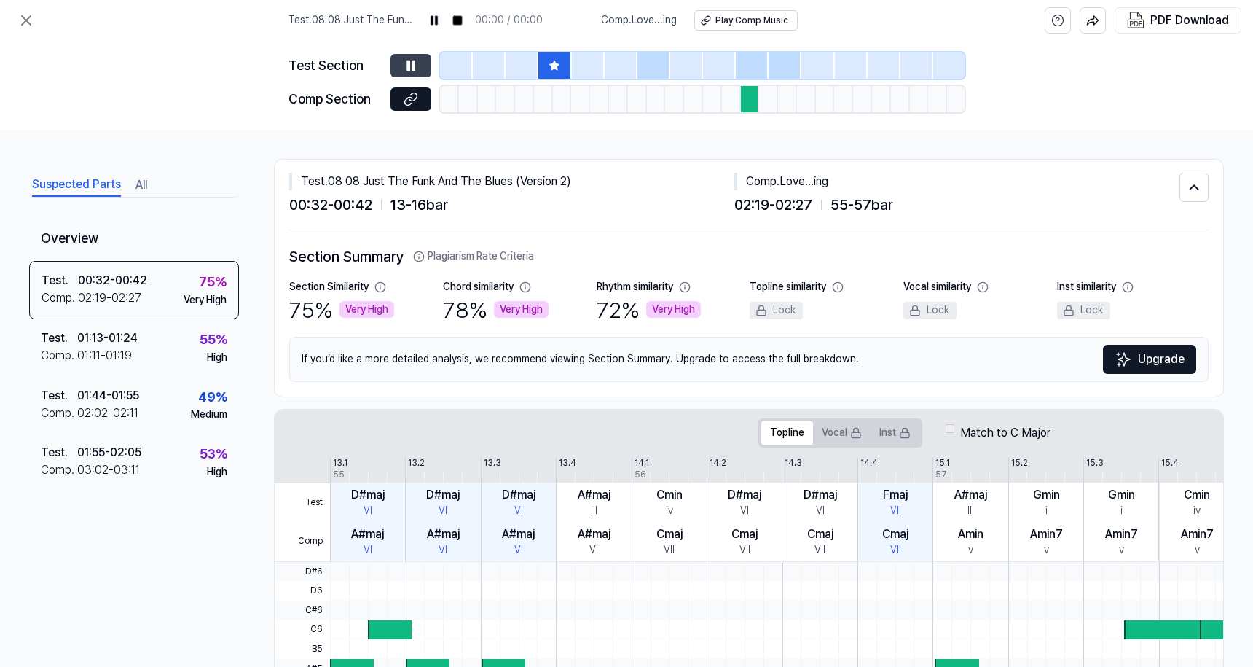
scroll to position [0, 0]
click at [29, 22] on icon at bounding box center [25, 20] width 17 height 17
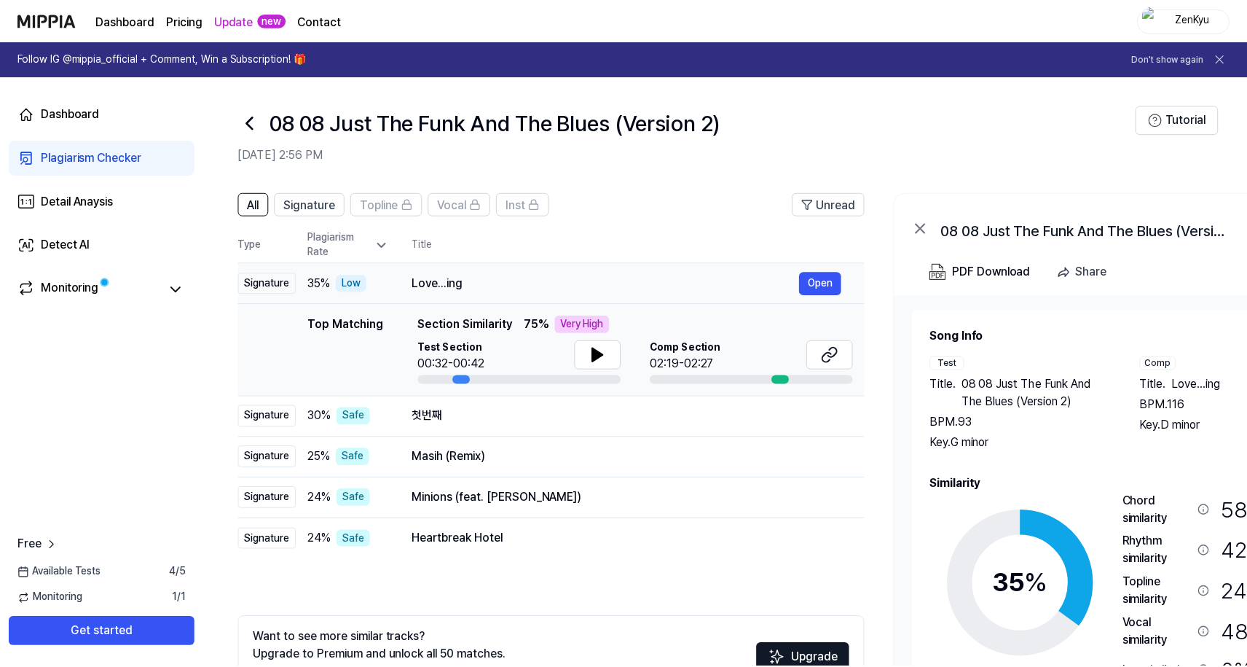
scroll to position [101, 0]
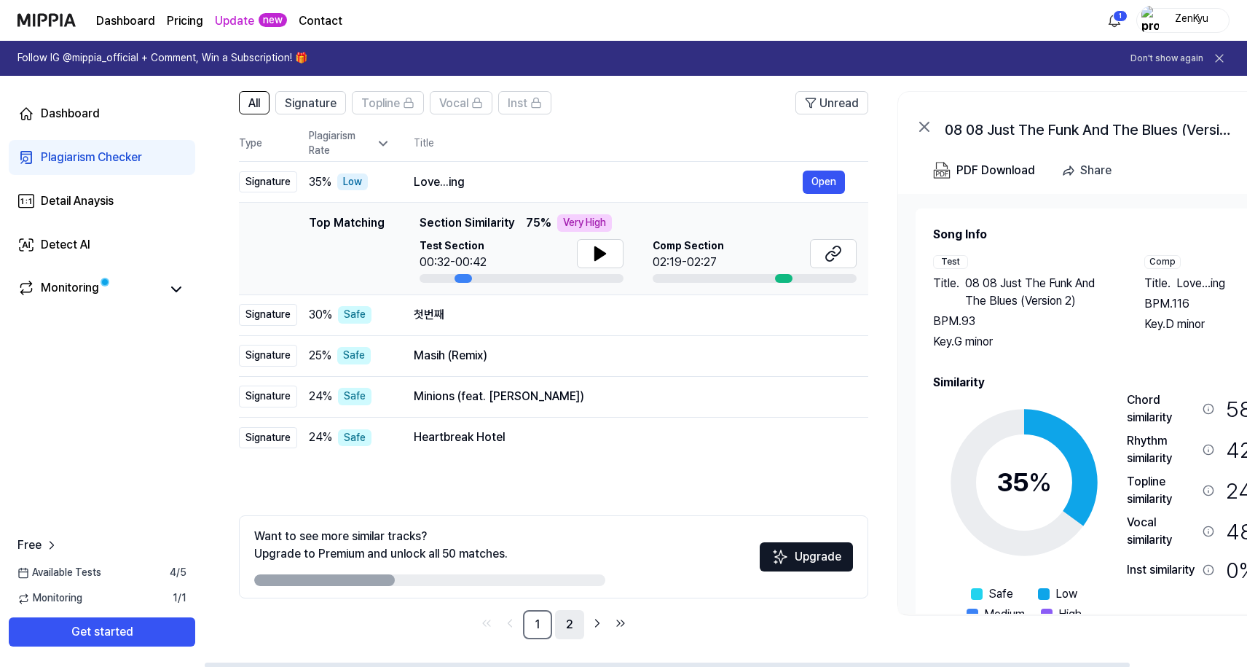
click at [574, 621] on link "2" at bounding box center [569, 624] width 29 height 29
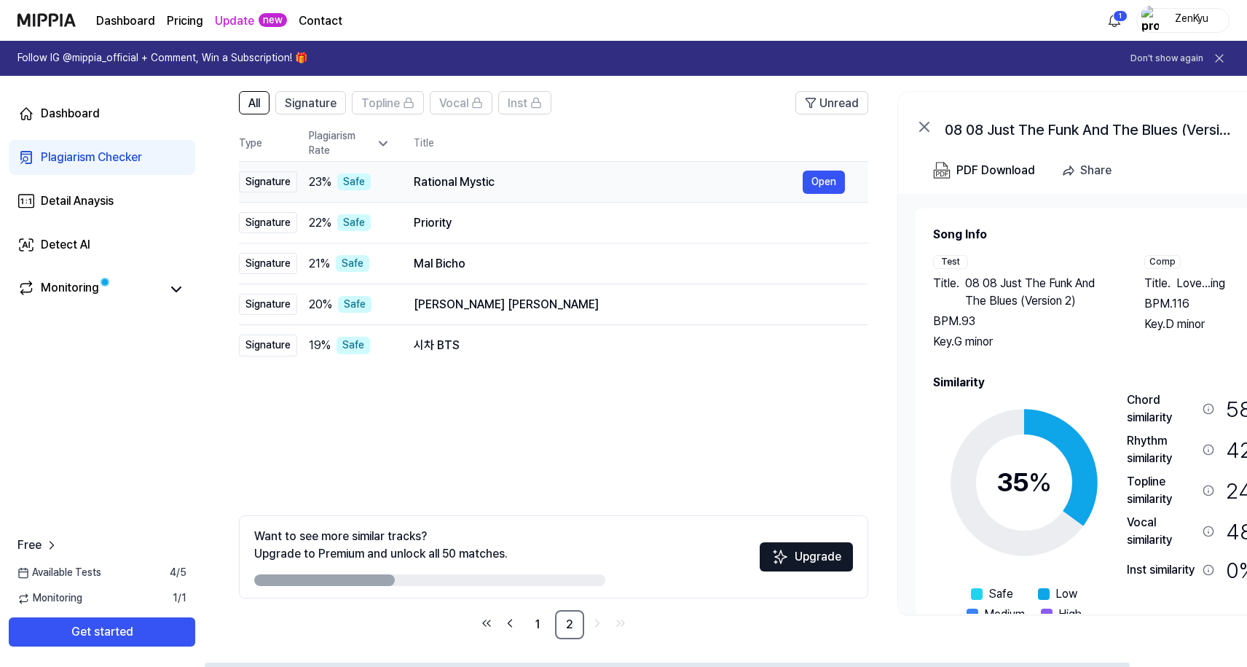
click at [491, 181] on div "Rational Mystic" at bounding box center [608, 181] width 389 height 17
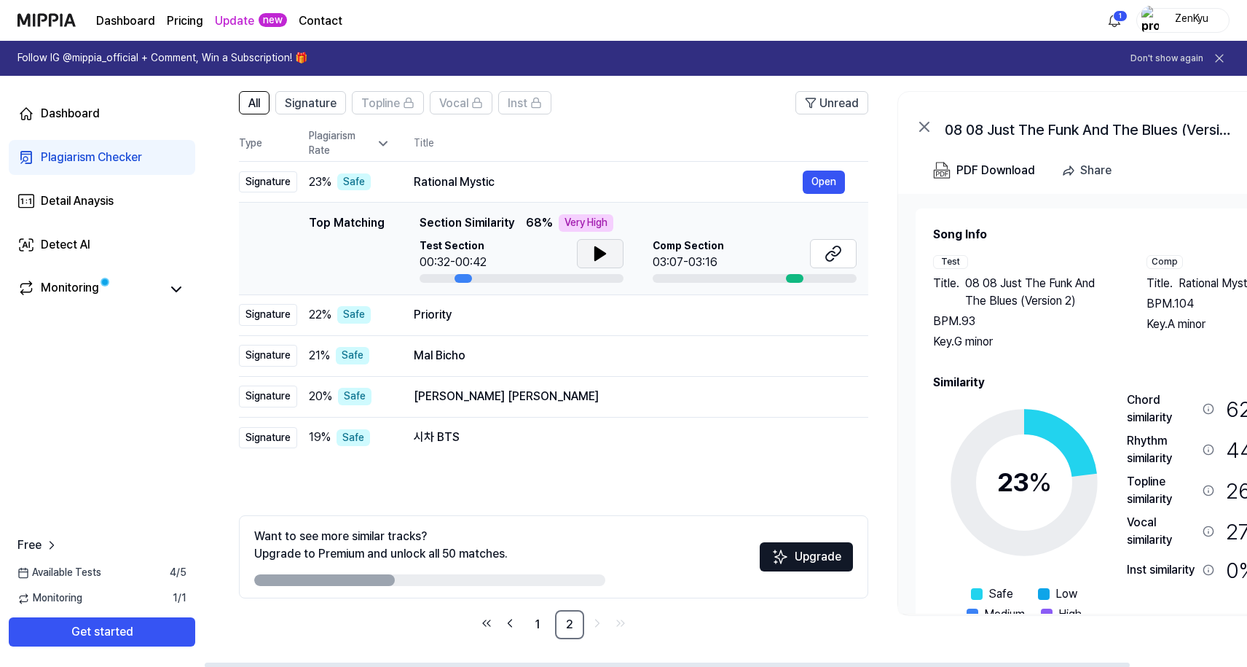
click at [602, 249] on icon at bounding box center [599, 253] width 17 height 17
click at [976, 162] on div "PDF Download" at bounding box center [995, 170] width 79 height 19
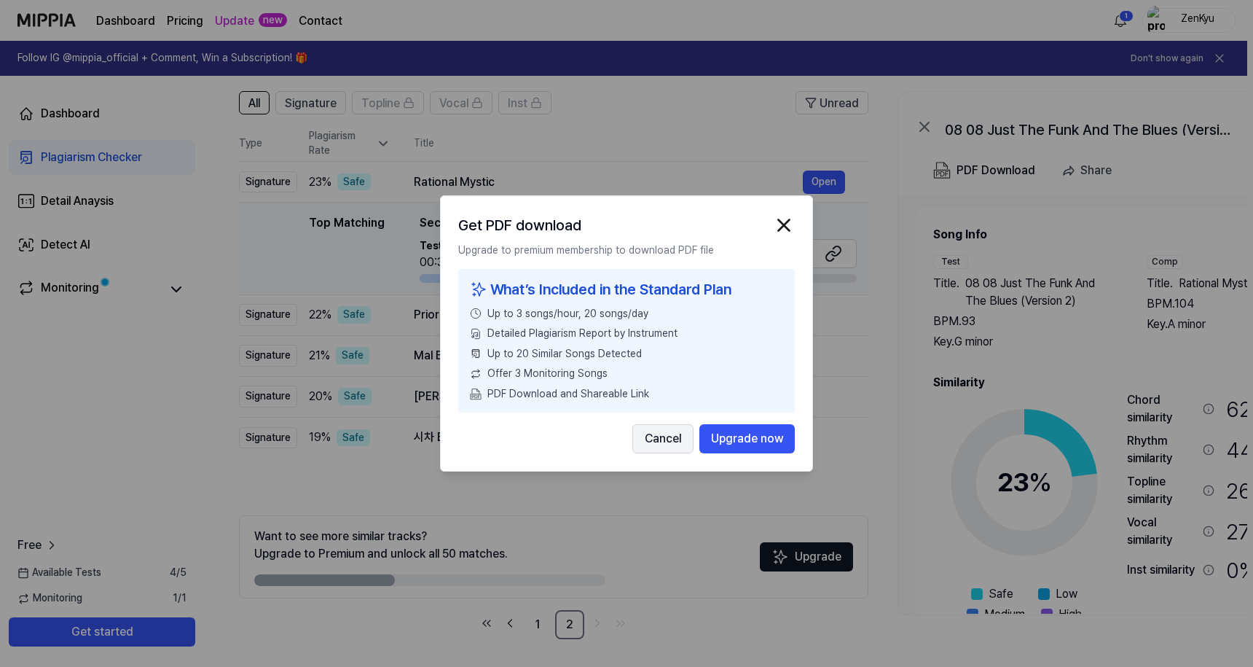
click at [663, 439] on button "Cancel" at bounding box center [662, 438] width 61 height 29
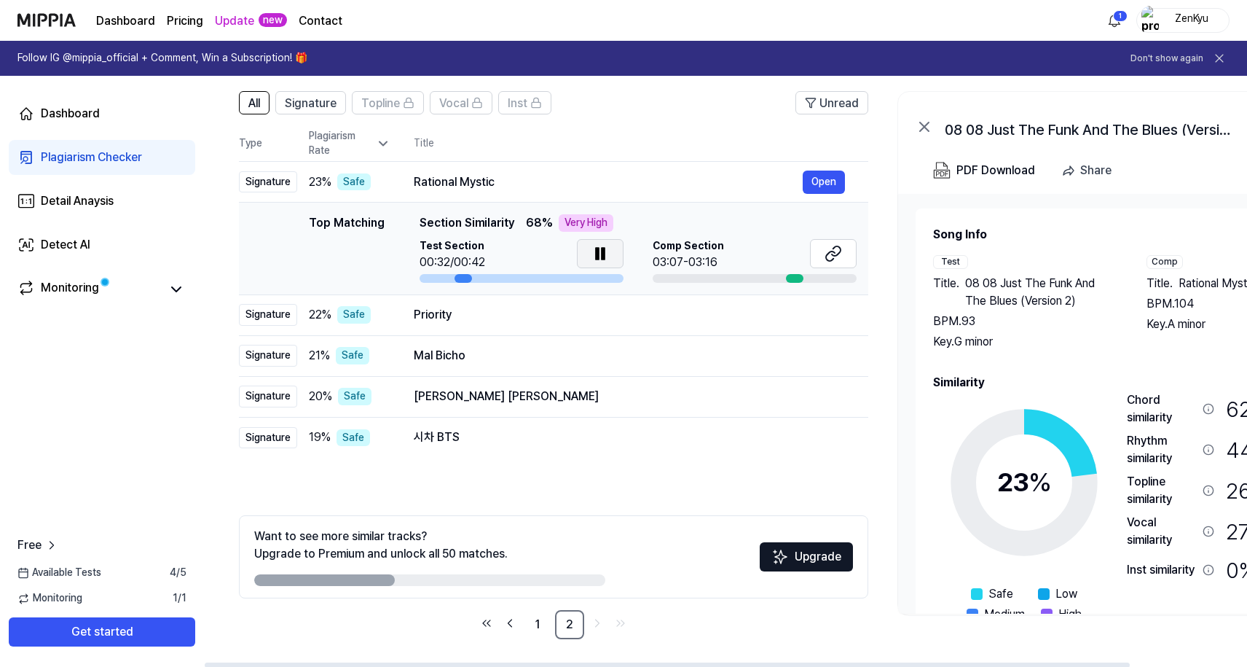
click at [947, 256] on div "Test" at bounding box center [950, 262] width 35 height 14
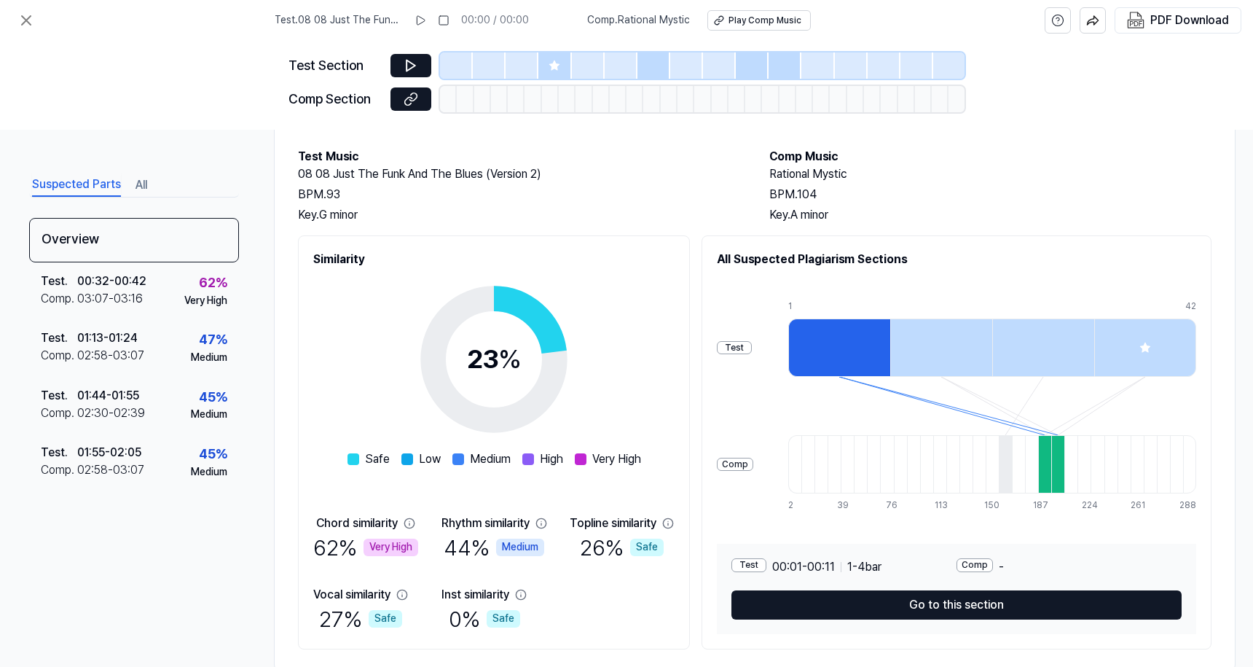
scroll to position [90, 0]
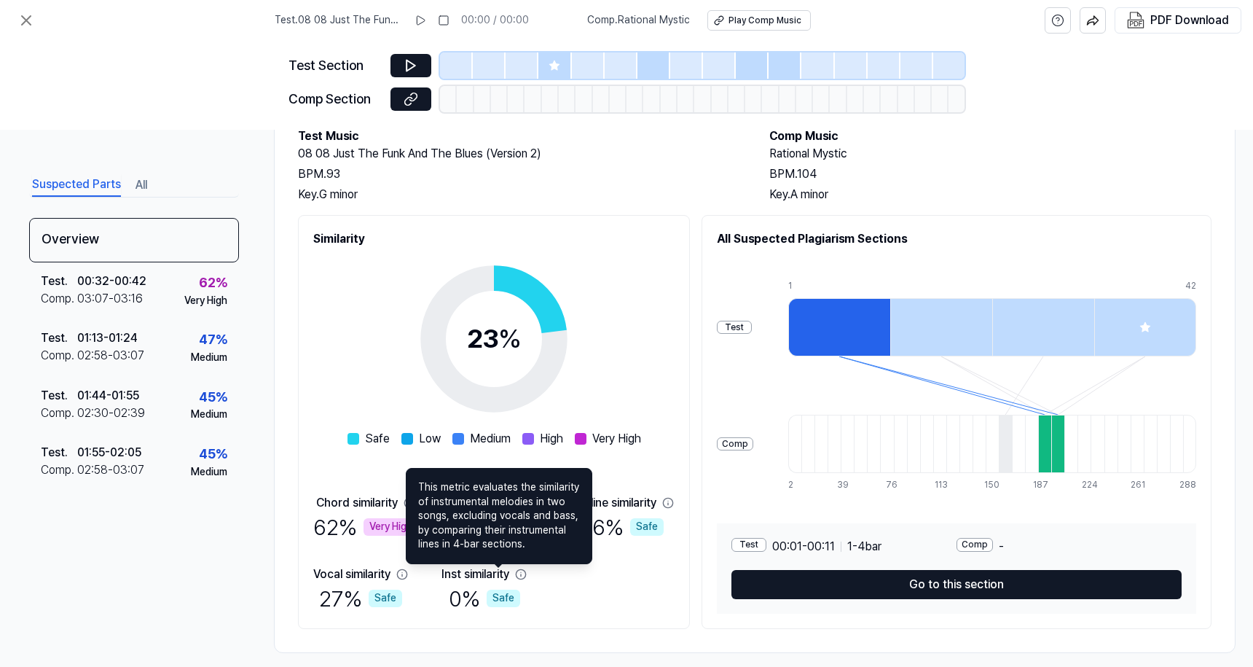
click at [530, 602] on div "Chord similarity 62 % Very High Rhythm similarity 44 % Medium Topline similarit…" at bounding box center [493, 553] width 361 height 119
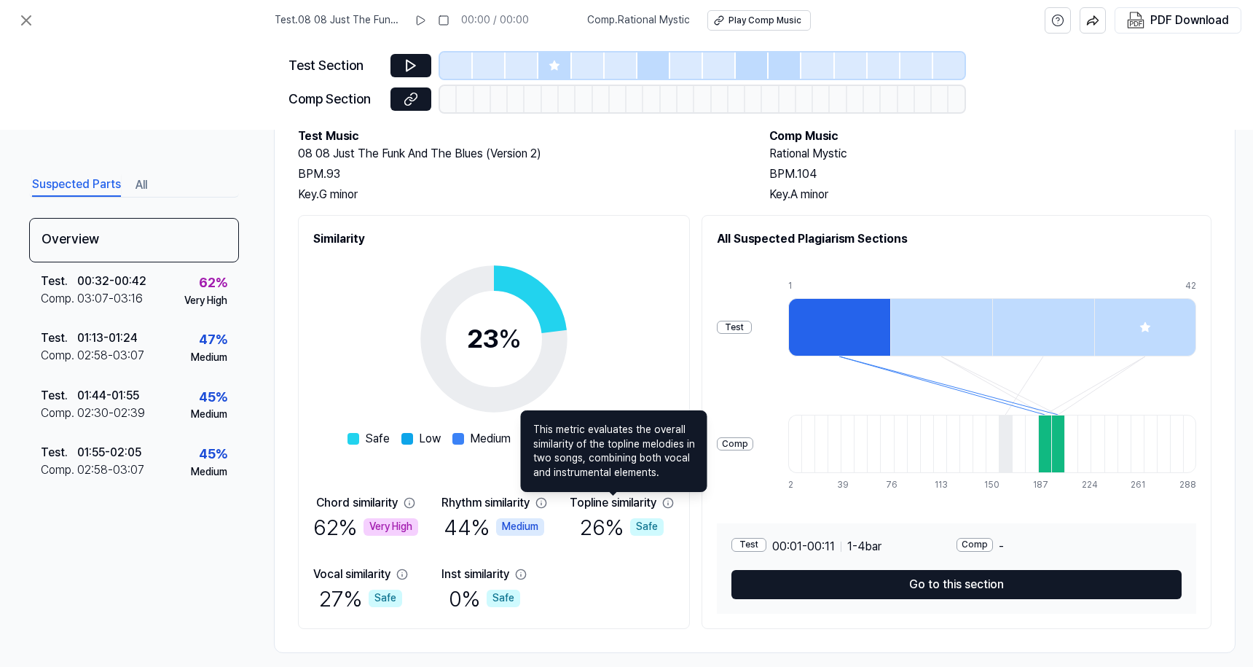
click at [566, 570] on div "Chord similarity 62 % Very High Rhythm similarity 44 % Medium Topline similarit…" at bounding box center [493, 553] width 361 height 119
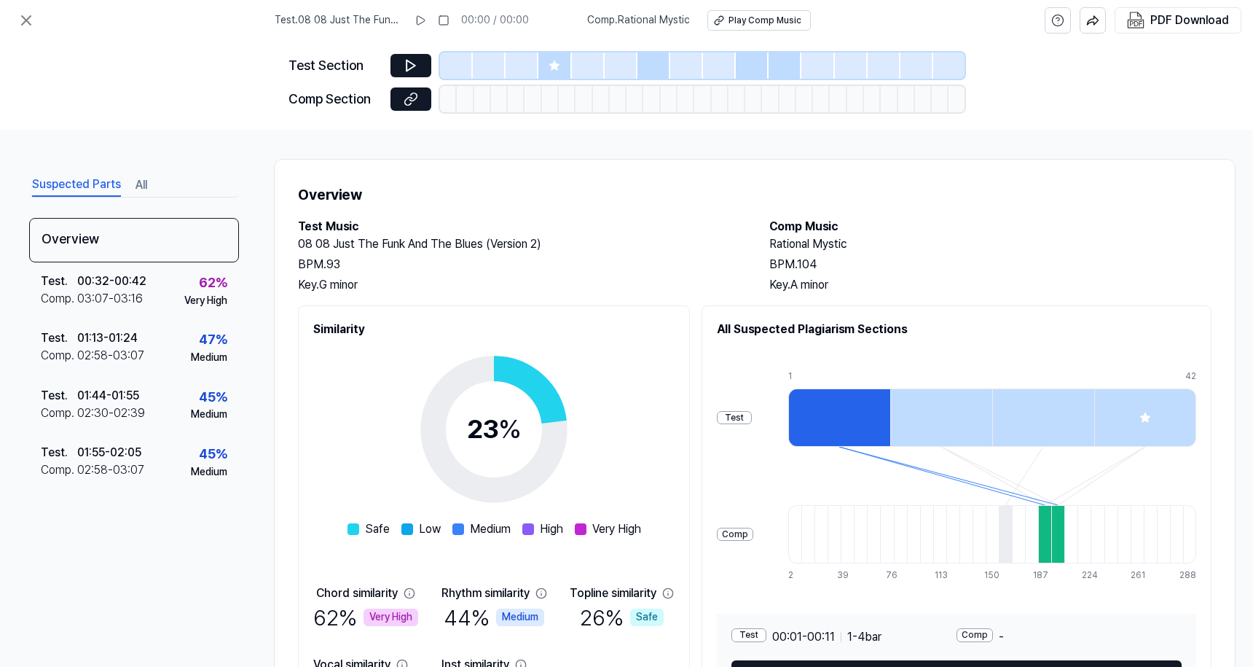
scroll to position [0, 0]
